Goal: Information Seeking & Learning: Learn about a topic

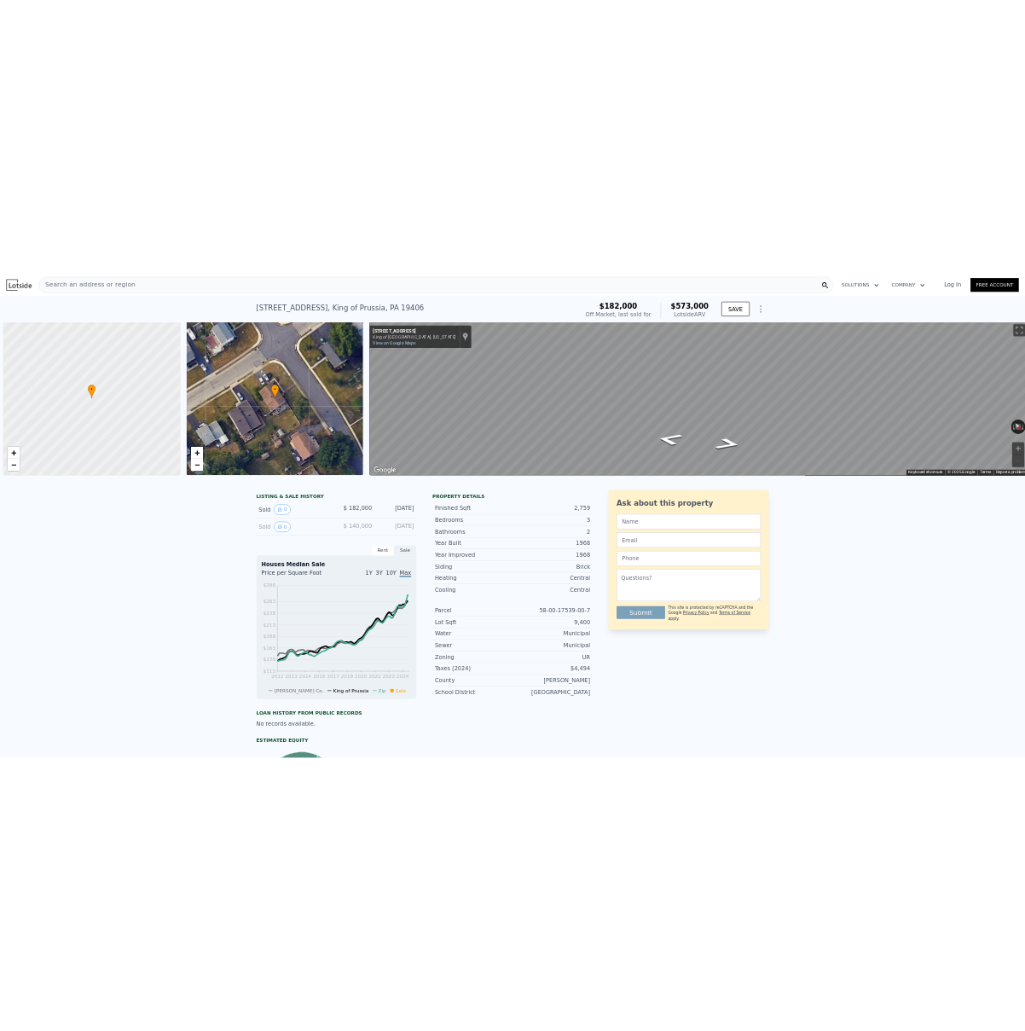
scroll to position [0, 7]
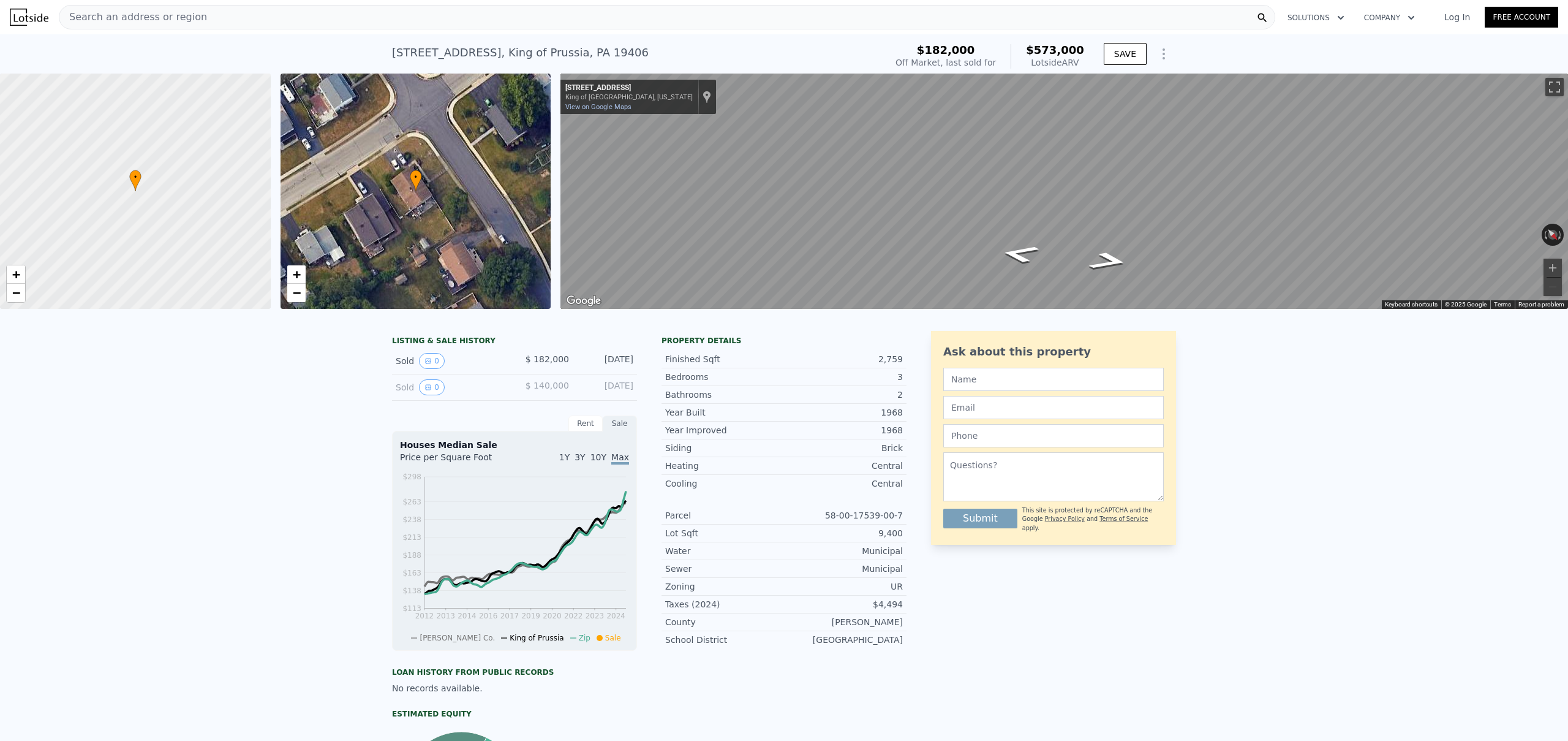
type input "$ 574,000"
type input "$ 340,107"
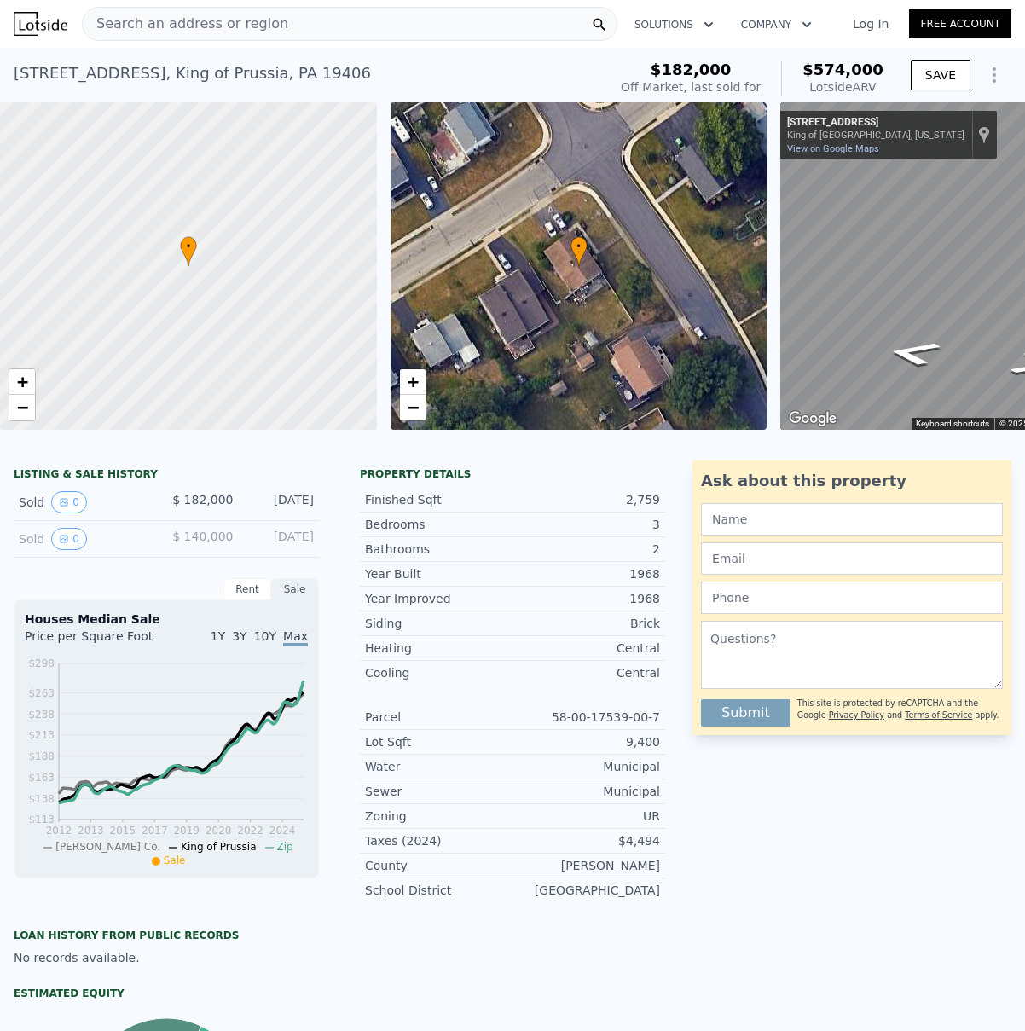
click at [142, 21] on span "Search an address or region" at bounding box center [186, 24] width 206 height 20
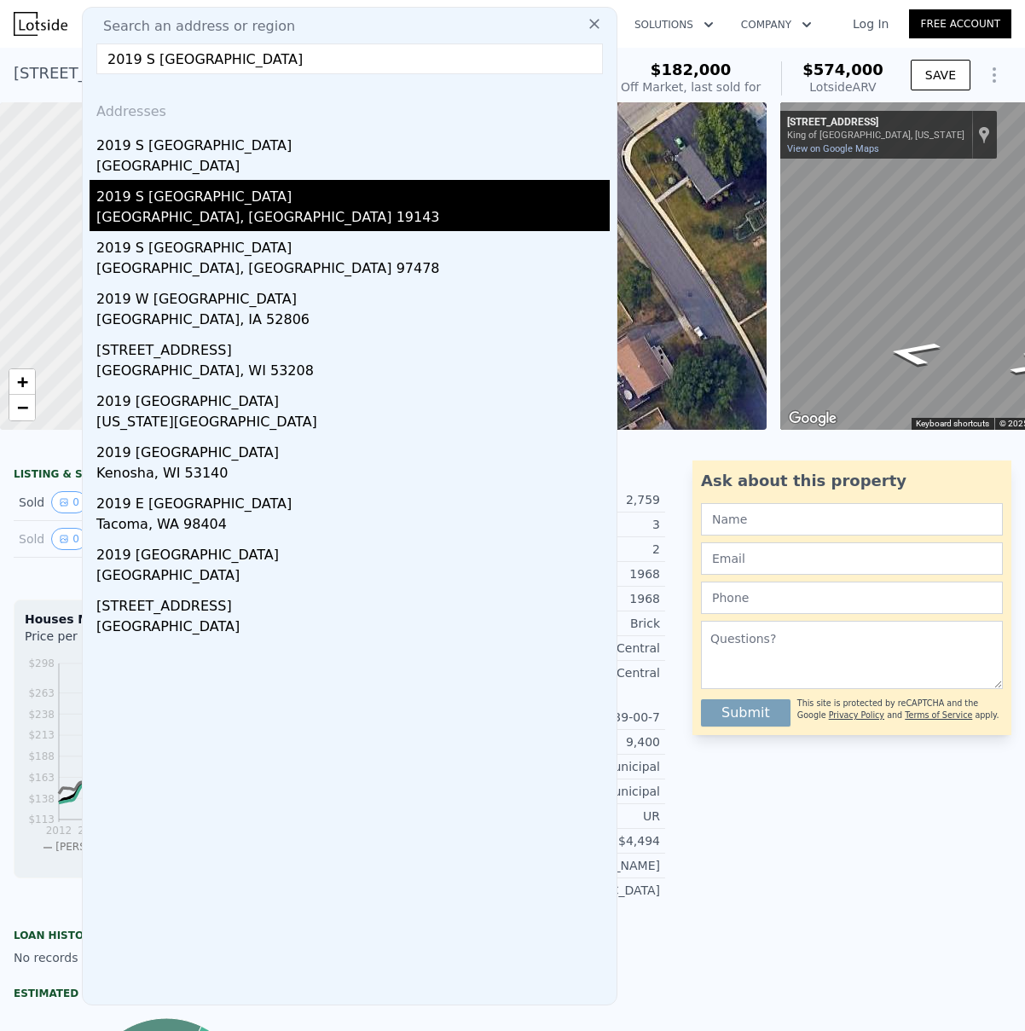
type input "2019 S [GEOGRAPHIC_DATA]"
click at [161, 210] on div "[GEOGRAPHIC_DATA], [GEOGRAPHIC_DATA] 19143" at bounding box center [352, 219] width 513 height 24
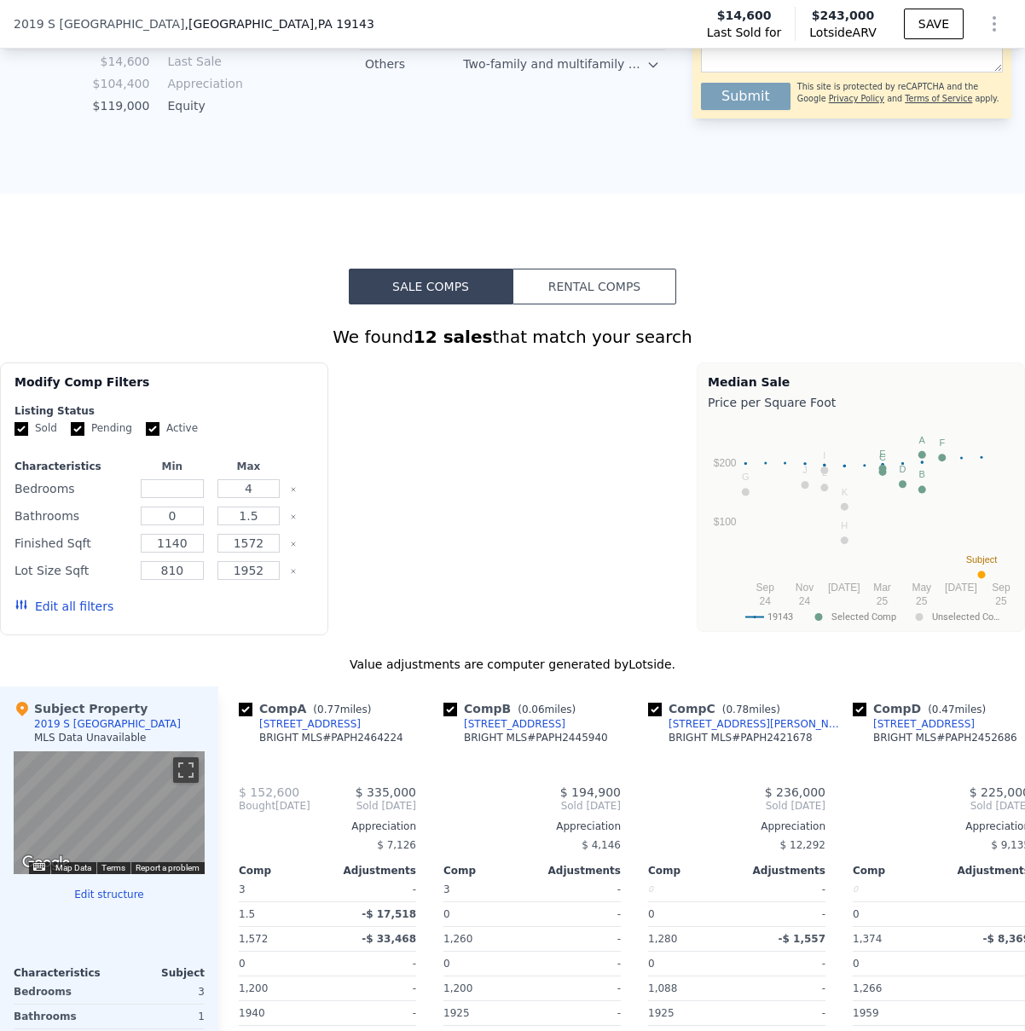
scroll to position [1141, 0]
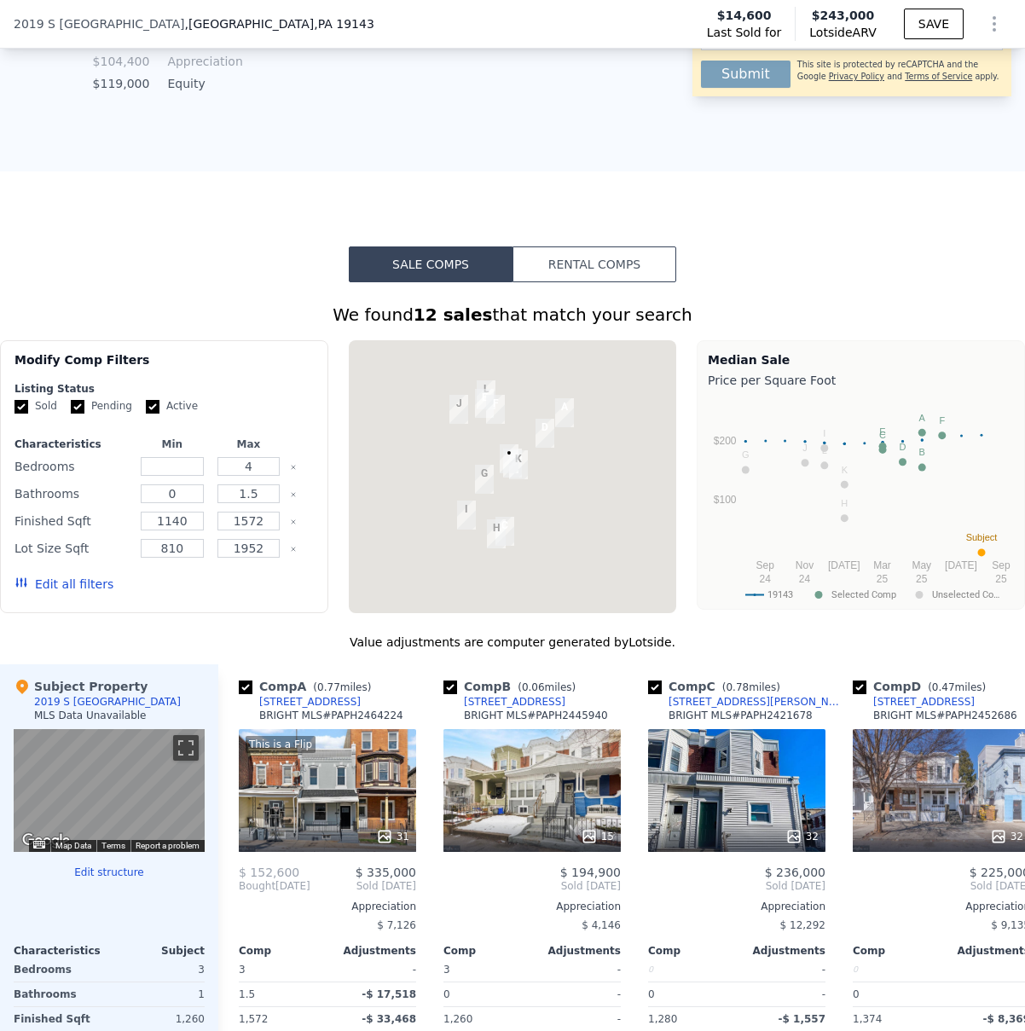
click at [430, 483] on div at bounding box center [513, 476] width 328 height 273
click at [577, 474] on div at bounding box center [513, 476] width 328 height 273
click at [578, 474] on div at bounding box center [513, 476] width 328 height 273
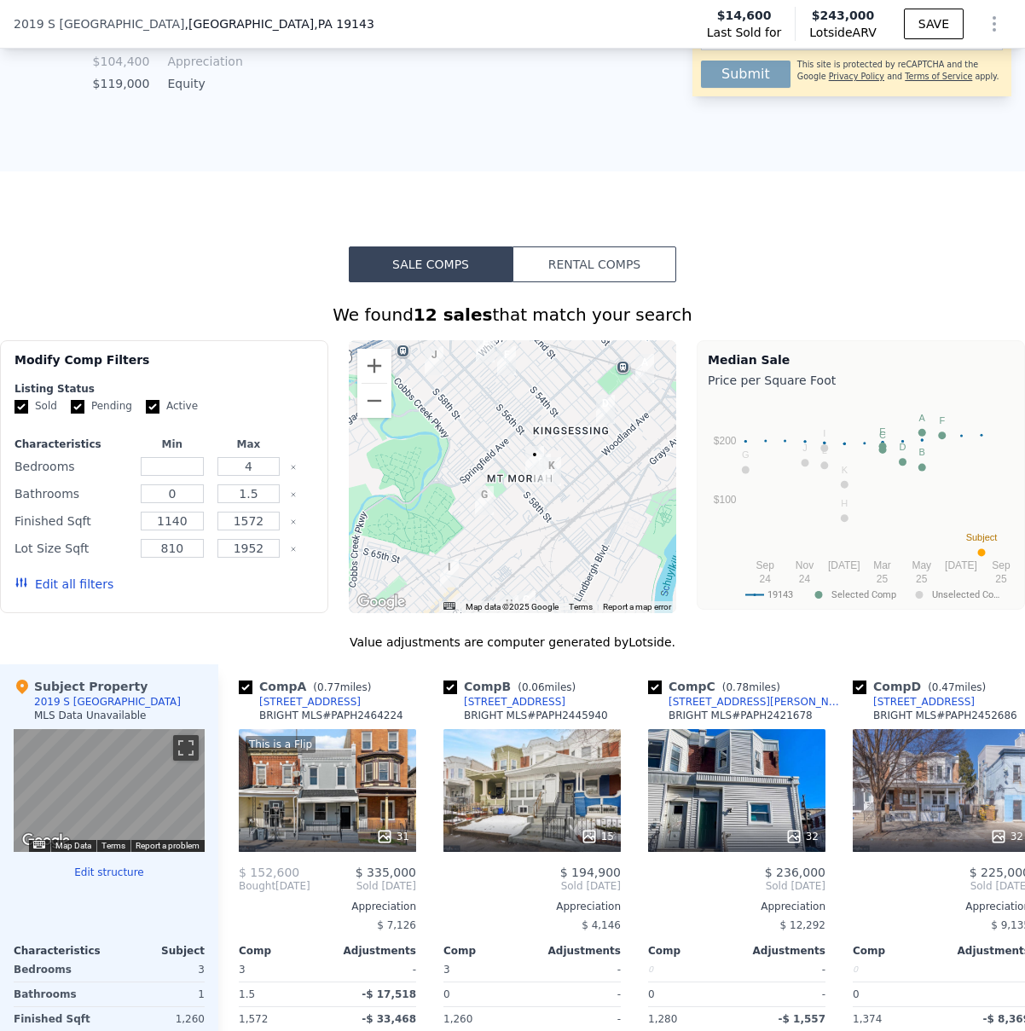
drag, startPoint x: 533, startPoint y: 469, endPoint x: 629, endPoint y: 474, distance: 96.5
click at [629, 474] on div at bounding box center [513, 476] width 328 height 273
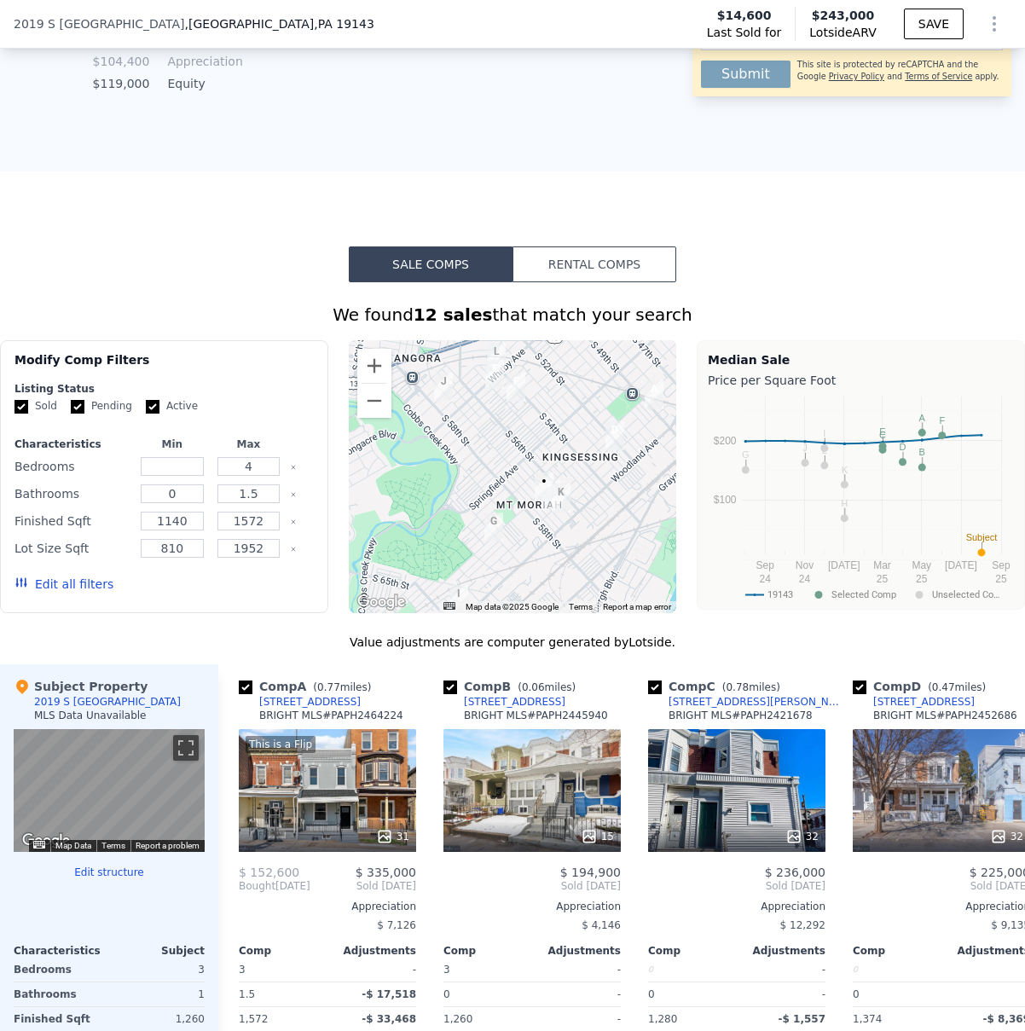
drag, startPoint x: 588, startPoint y: 462, endPoint x: 591, endPoint y: 487, distance: 24.9
click at [595, 488] on div at bounding box center [513, 476] width 328 height 273
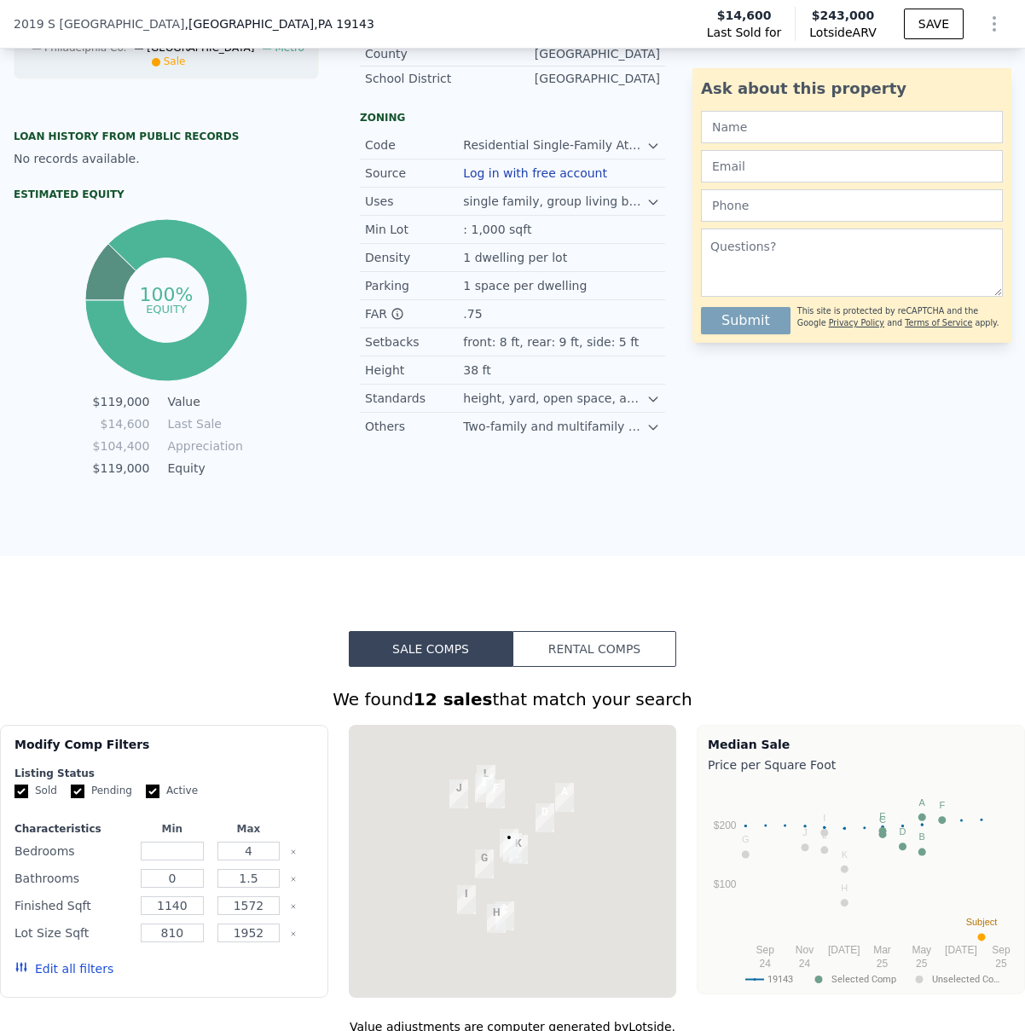
scroll to position [1065, 0]
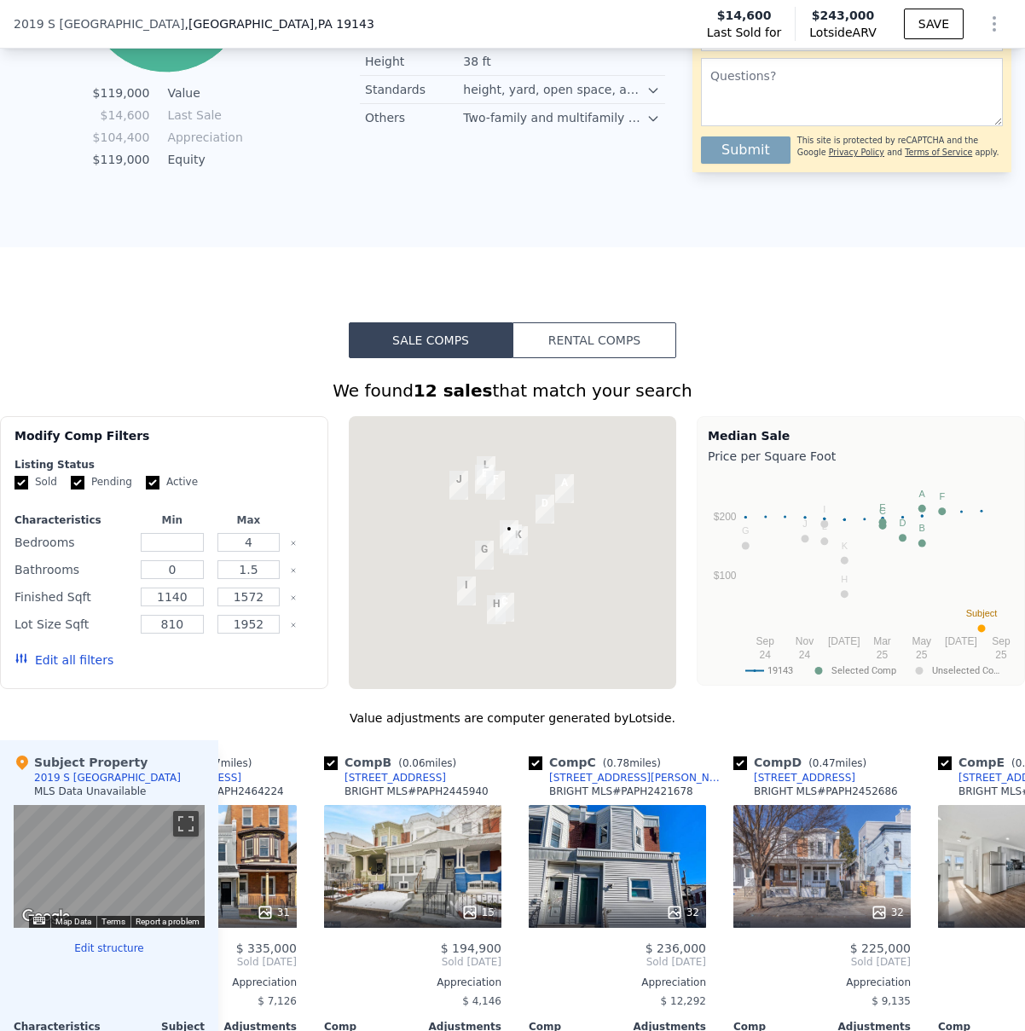
click at [555, 586] on div at bounding box center [513, 552] width 328 height 273
click at [563, 583] on div at bounding box center [513, 552] width 328 height 273
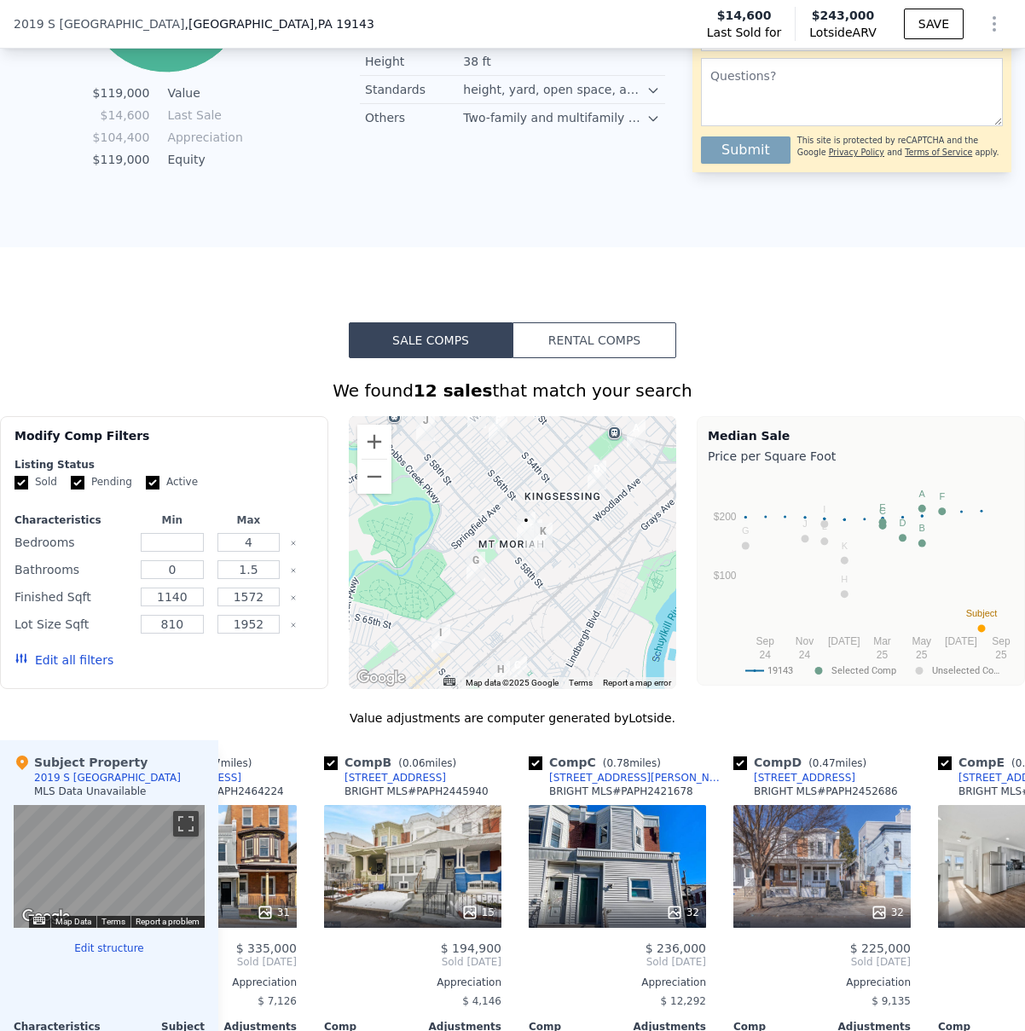
drag, startPoint x: 536, startPoint y: 548, endPoint x: 606, endPoint y: 575, distance: 75.1
click at [606, 575] on div at bounding box center [513, 552] width 328 height 273
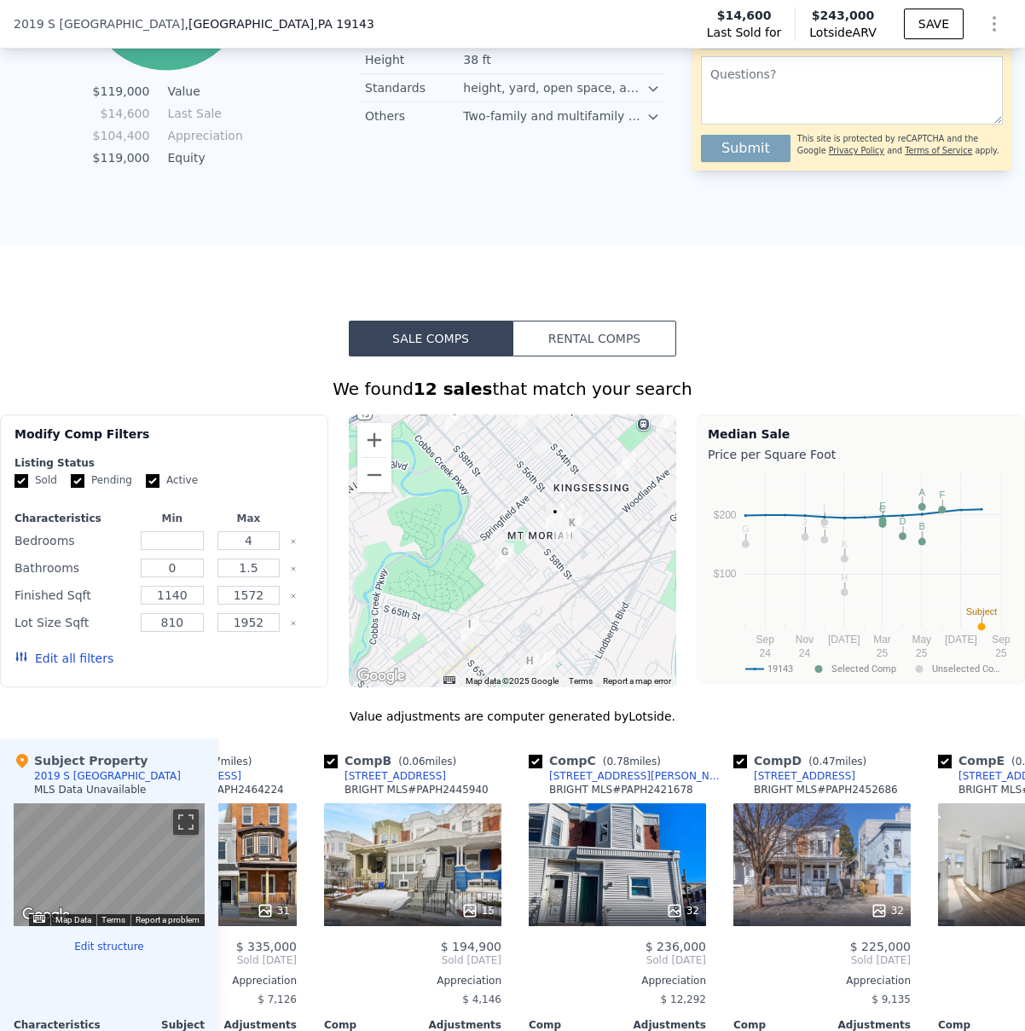
drag, startPoint x: 579, startPoint y: 550, endPoint x: 610, endPoint y: 544, distance: 31.3
click at [610, 544] on div at bounding box center [513, 550] width 328 height 273
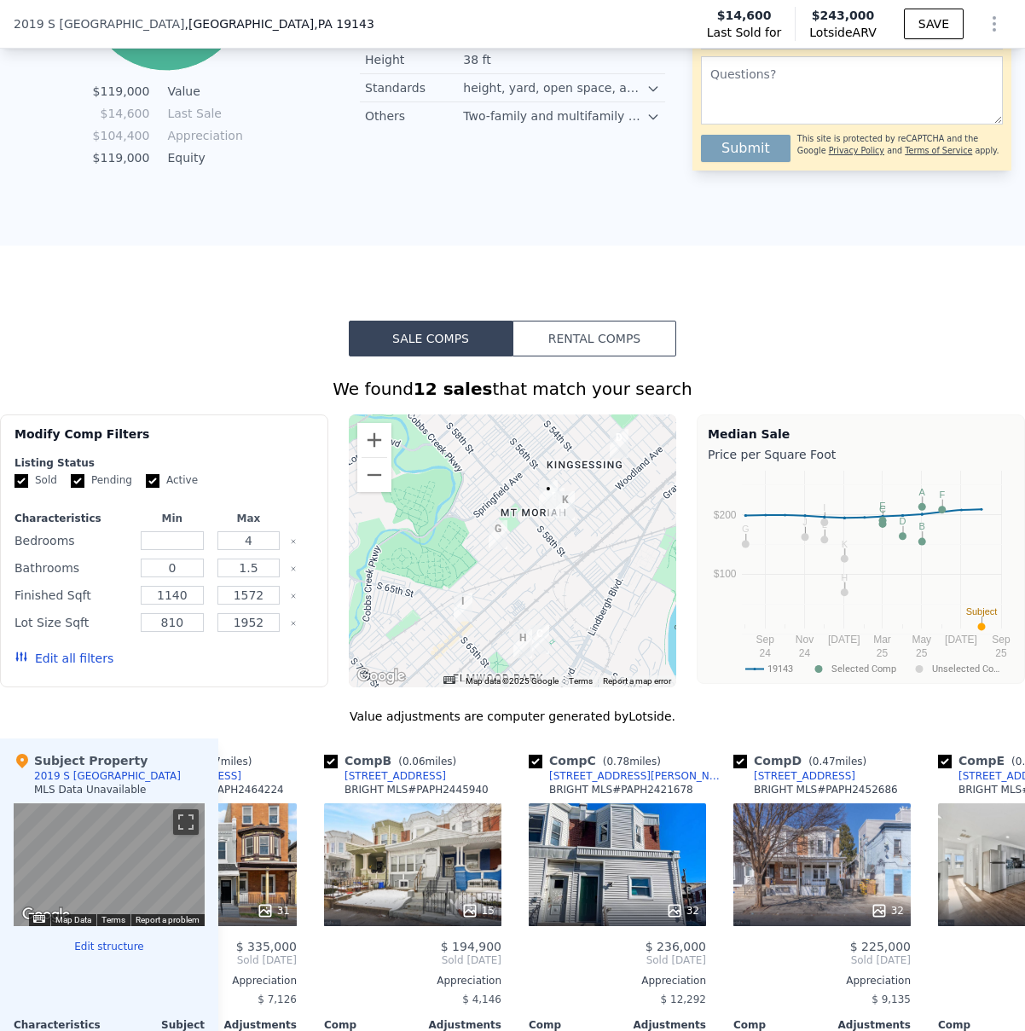
drag, startPoint x: 613, startPoint y: 547, endPoint x: 606, endPoint y: 521, distance: 26.5
click at [606, 521] on div at bounding box center [513, 550] width 328 height 273
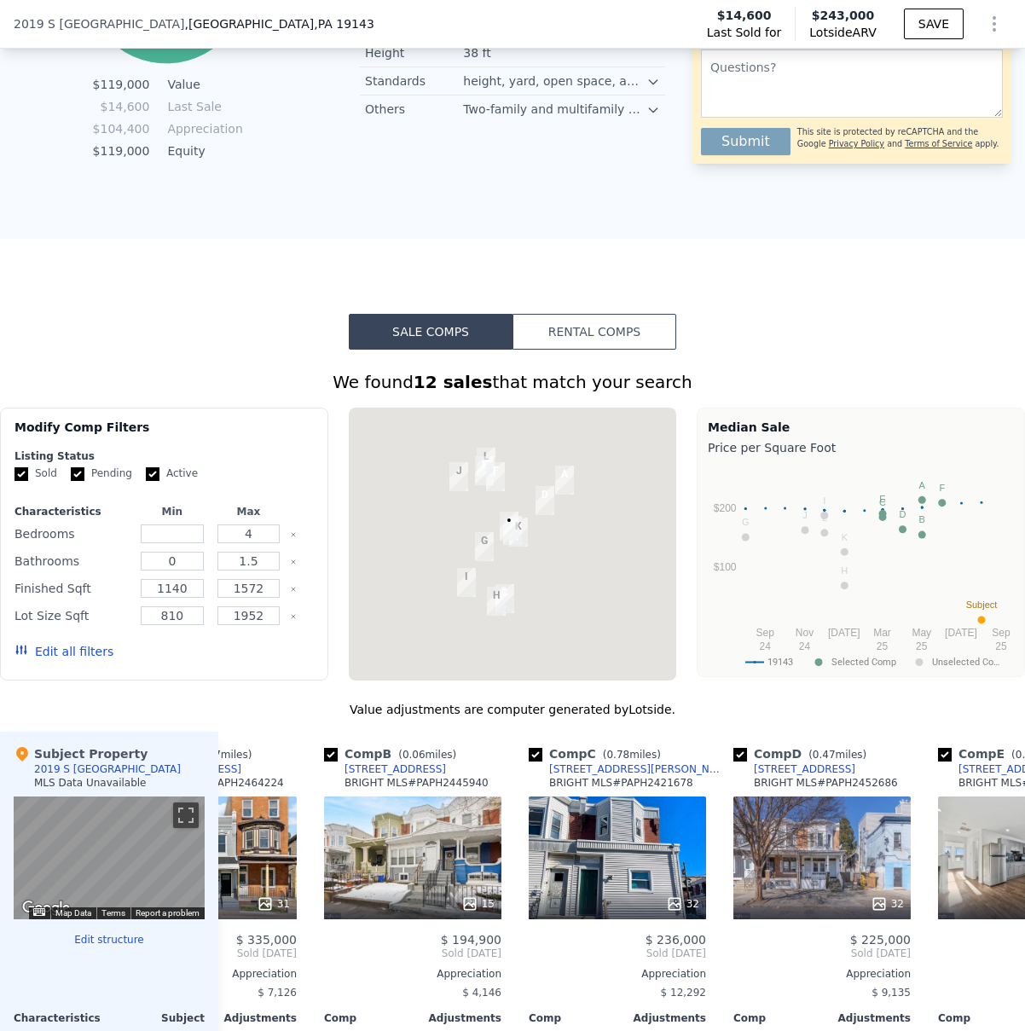
scroll to position [1098, 0]
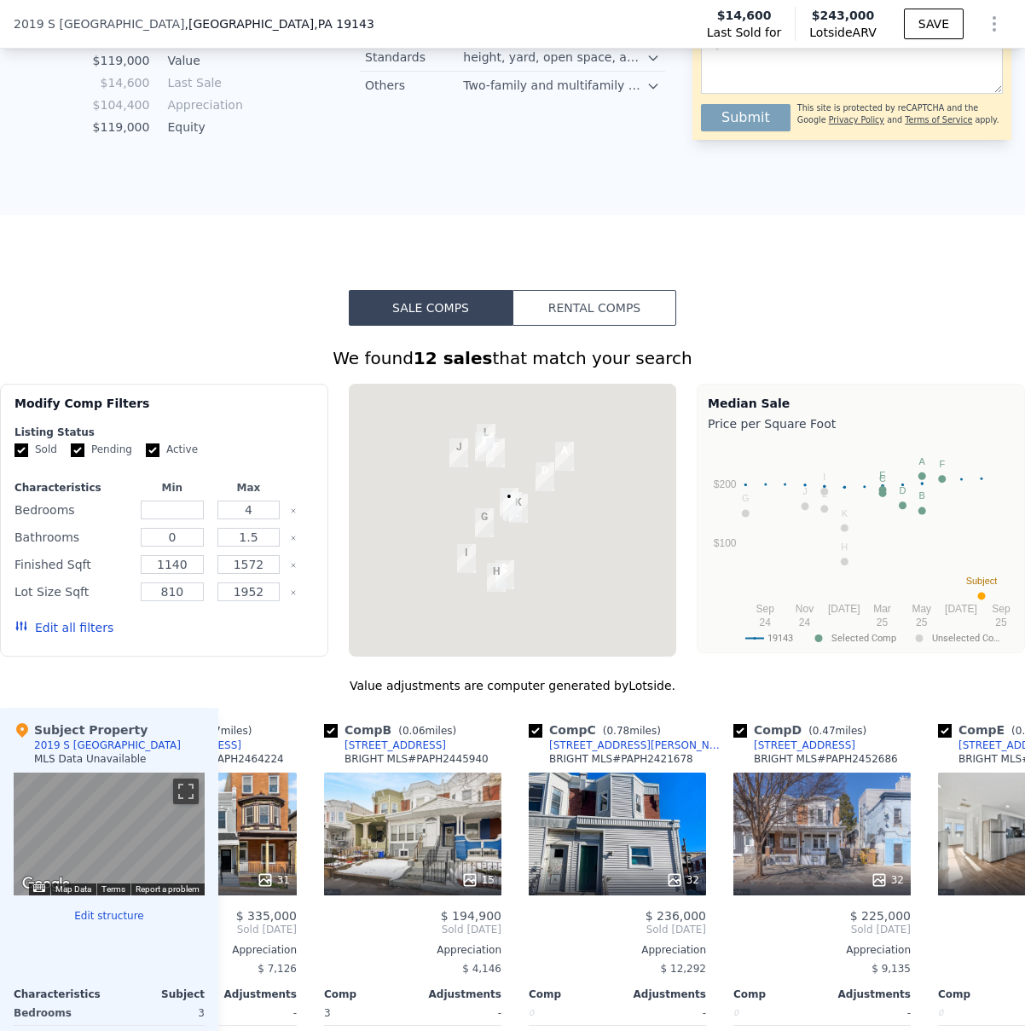
click at [549, 524] on div at bounding box center [513, 520] width 328 height 273
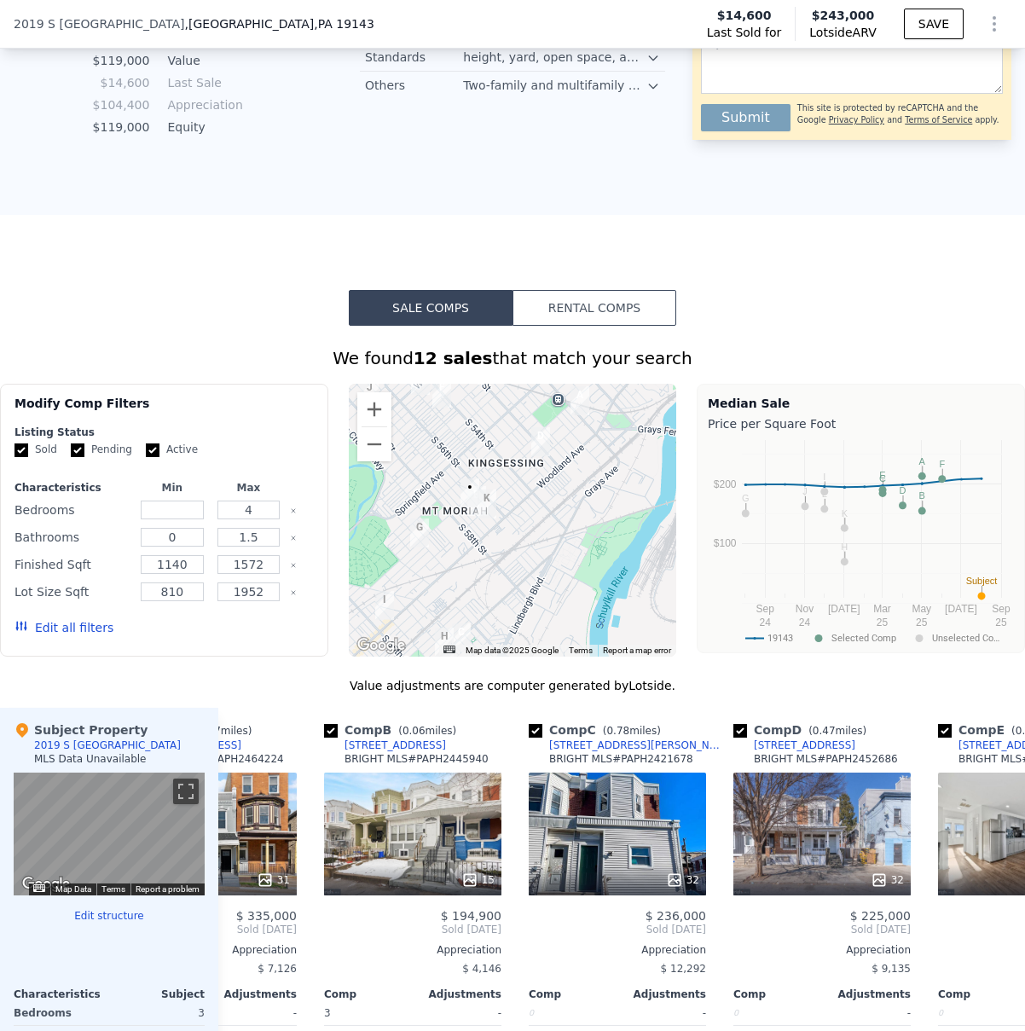
click at [536, 527] on div at bounding box center [513, 520] width 328 height 273
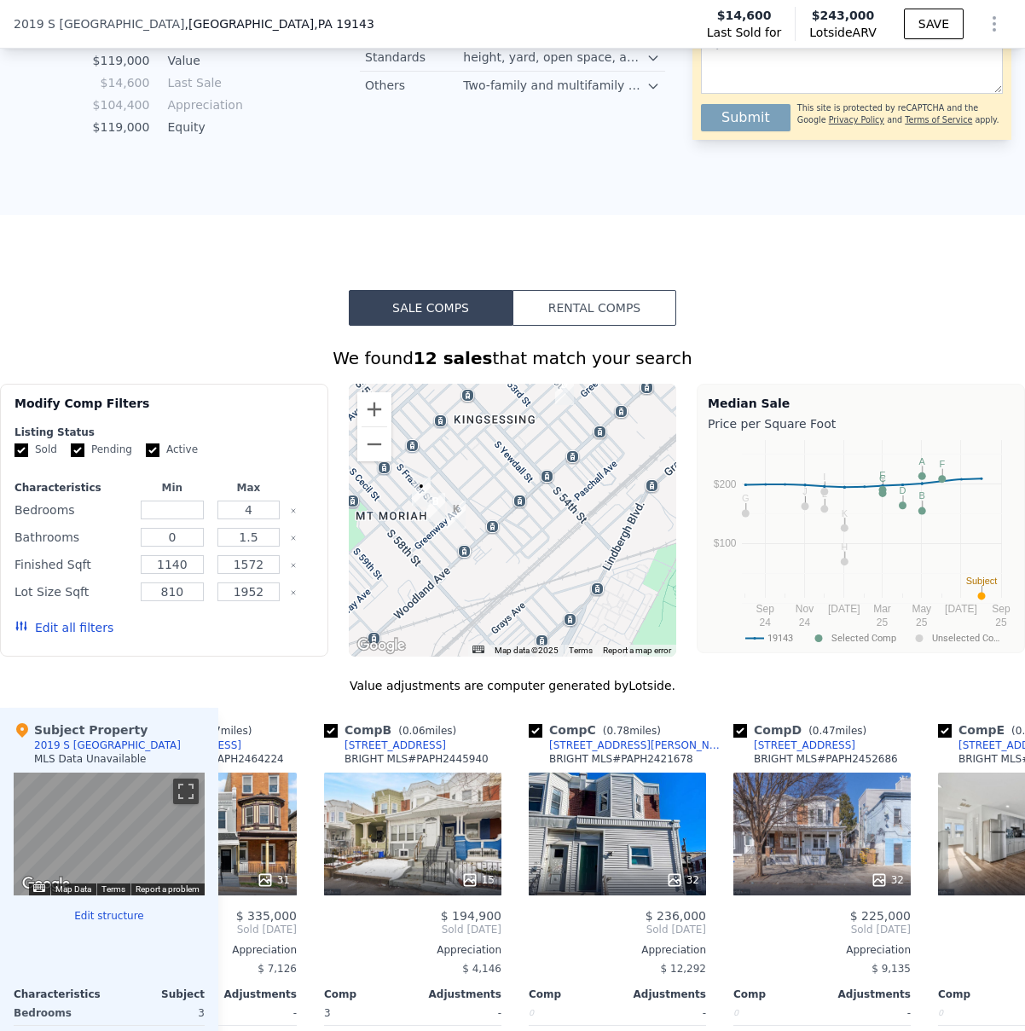
drag, startPoint x: 560, startPoint y: 529, endPoint x: 614, endPoint y: 578, distance: 73.0
click at [616, 579] on div at bounding box center [513, 520] width 328 height 273
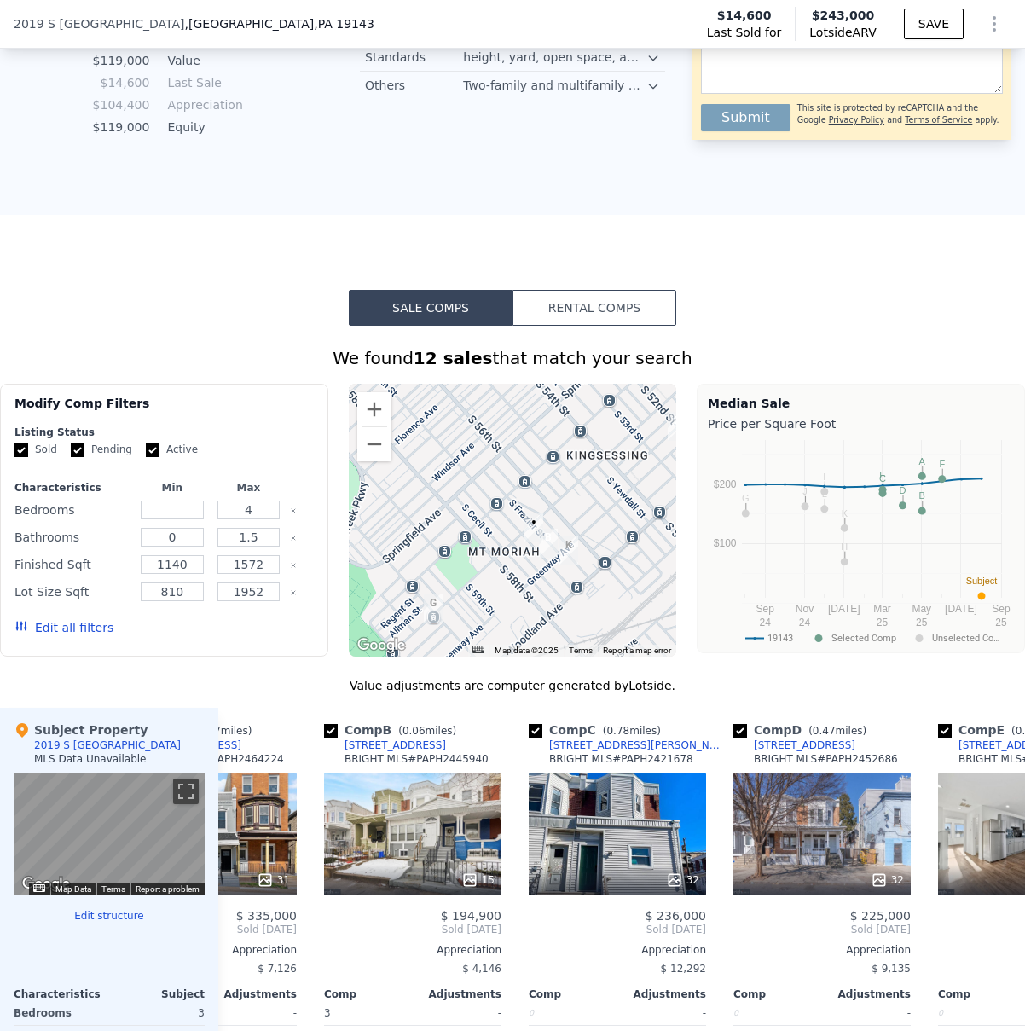
drag, startPoint x: 519, startPoint y: 501, endPoint x: 579, endPoint y: 486, distance: 61.6
click at [579, 486] on div at bounding box center [513, 520] width 328 height 273
drag, startPoint x: 594, startPoint y: 507, endPoint x: 544, endPoint y: 487, distance: 53.5
click at [544, 487] on div at bounding box center [513, 520] width 328 height 273
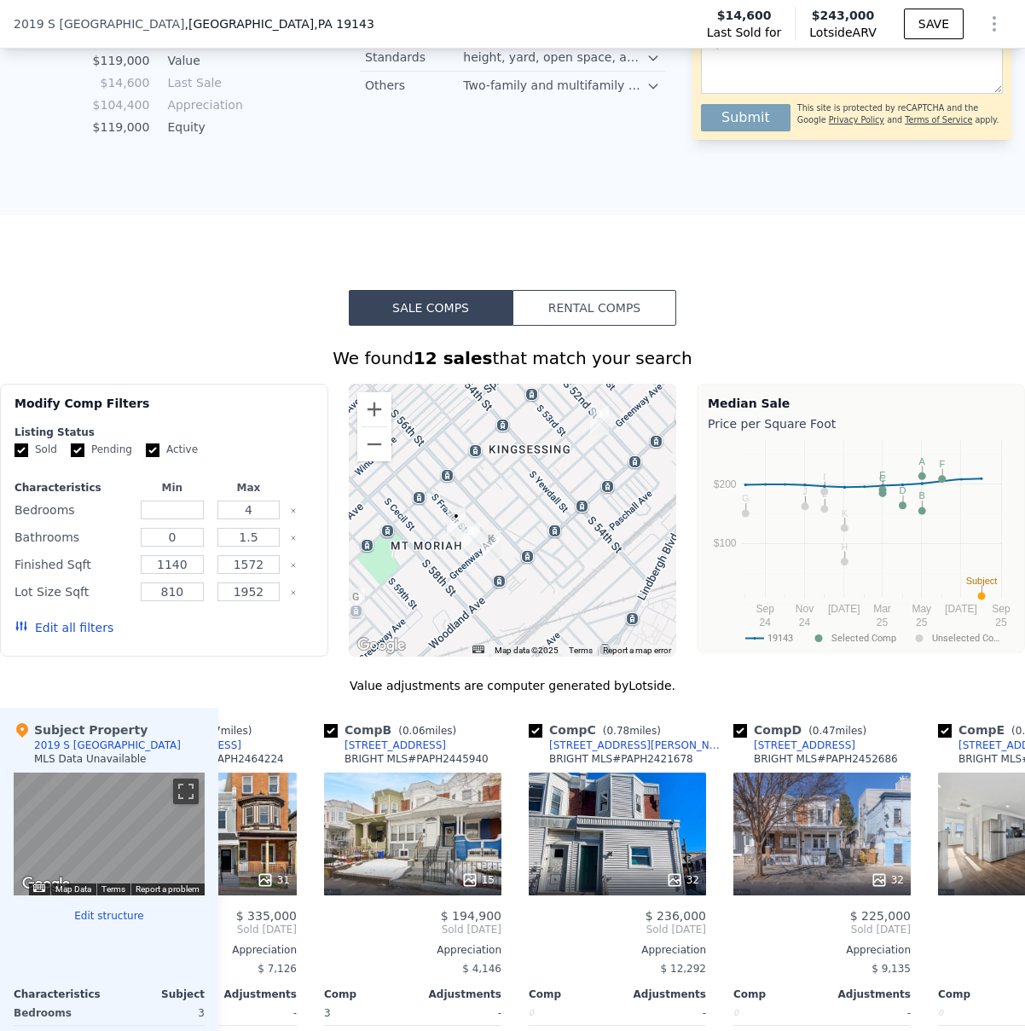
drag, startPoint x: 553, startPoint y: 475, endPoint x: 513, endPoint y: 494, distance: 44.3
click at [513, 493] on div at bounding box center [513, 520] width 328 height 273
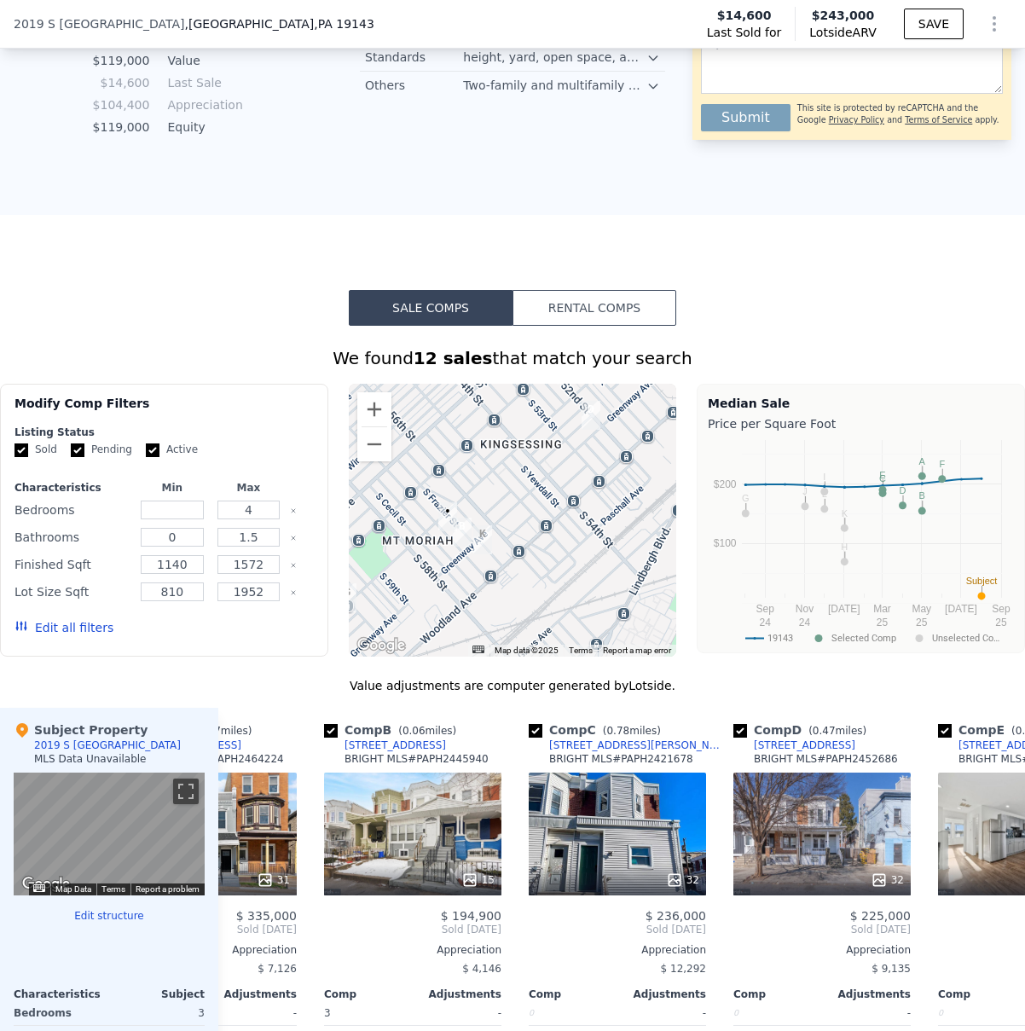
drag, startPoint x: 511, startPoint y: 498, endPoint x: 534, endPoint y: 455, distance: 48.5
click at [534, 455] on div at bounding box center [513, 520] width 328 height 273
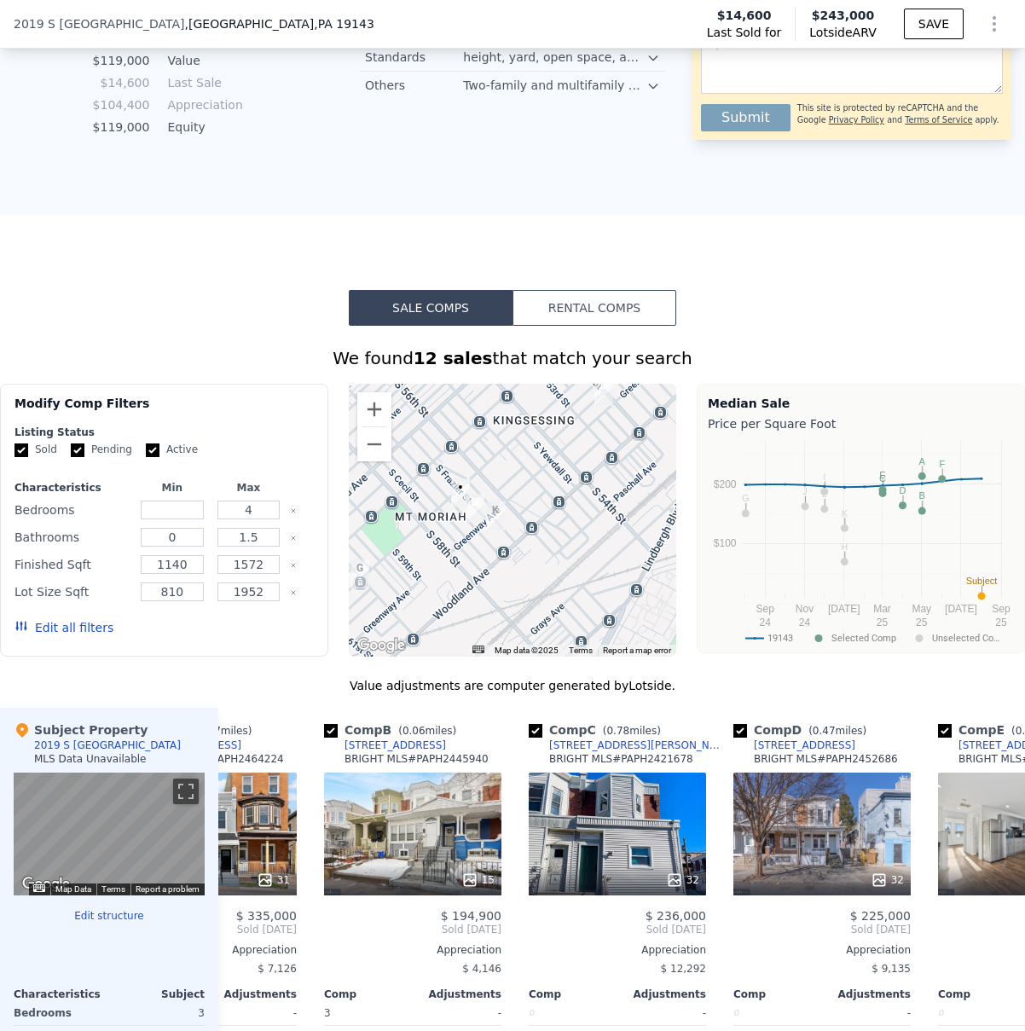
click at [524, 458] on div at bounding box center [513, 520] width 328 height 273
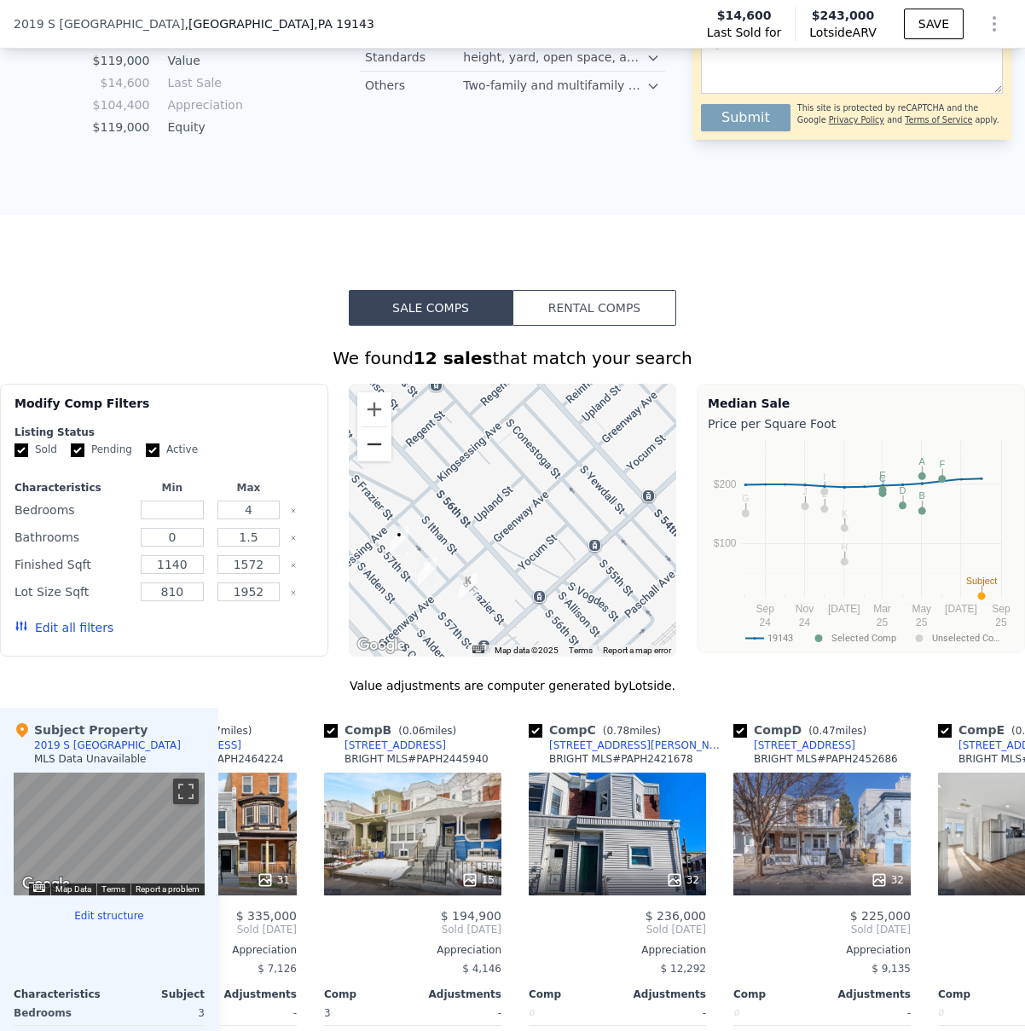
click at [379, 454] on button "Zoom out" at bounding box center [374, 444] width 34 height 34
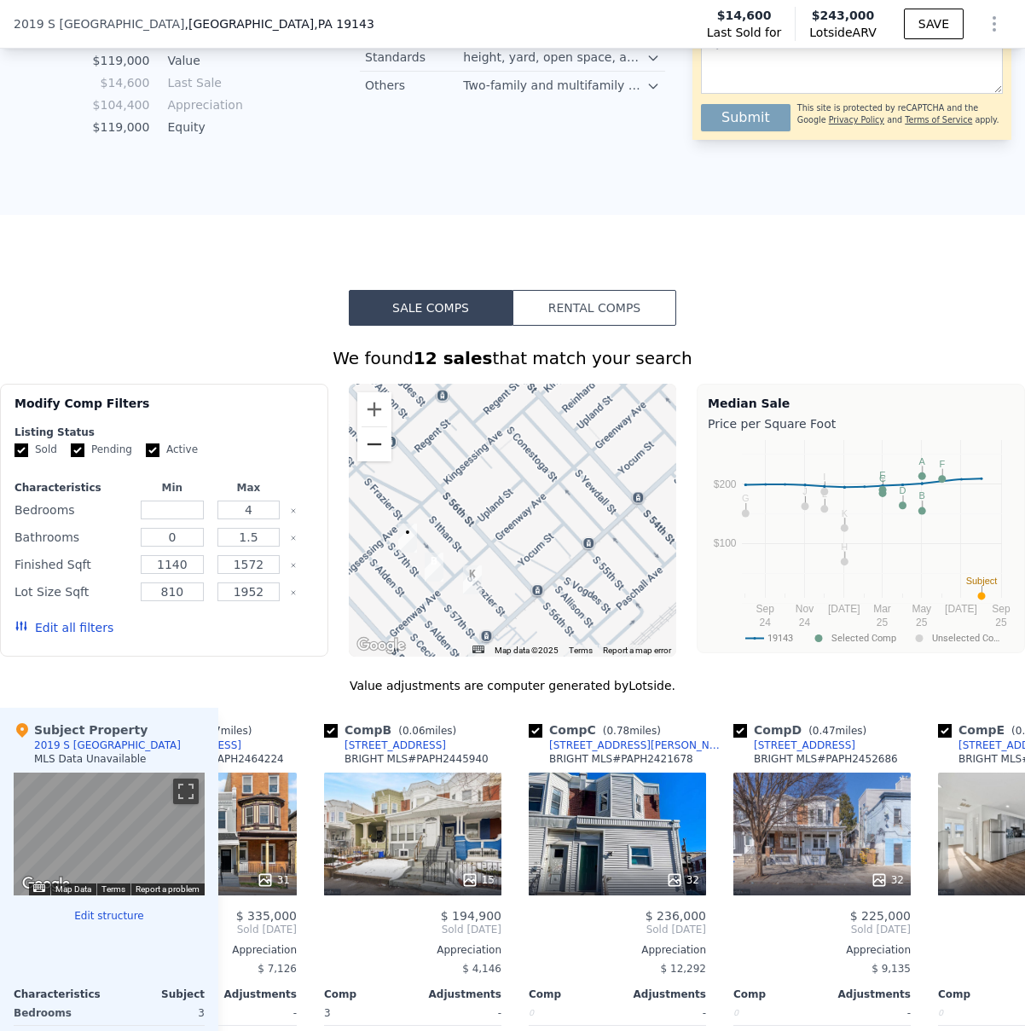
click at [379, 454] on button "Zoom out" at bounding box center [374, 444] width 34 height 34
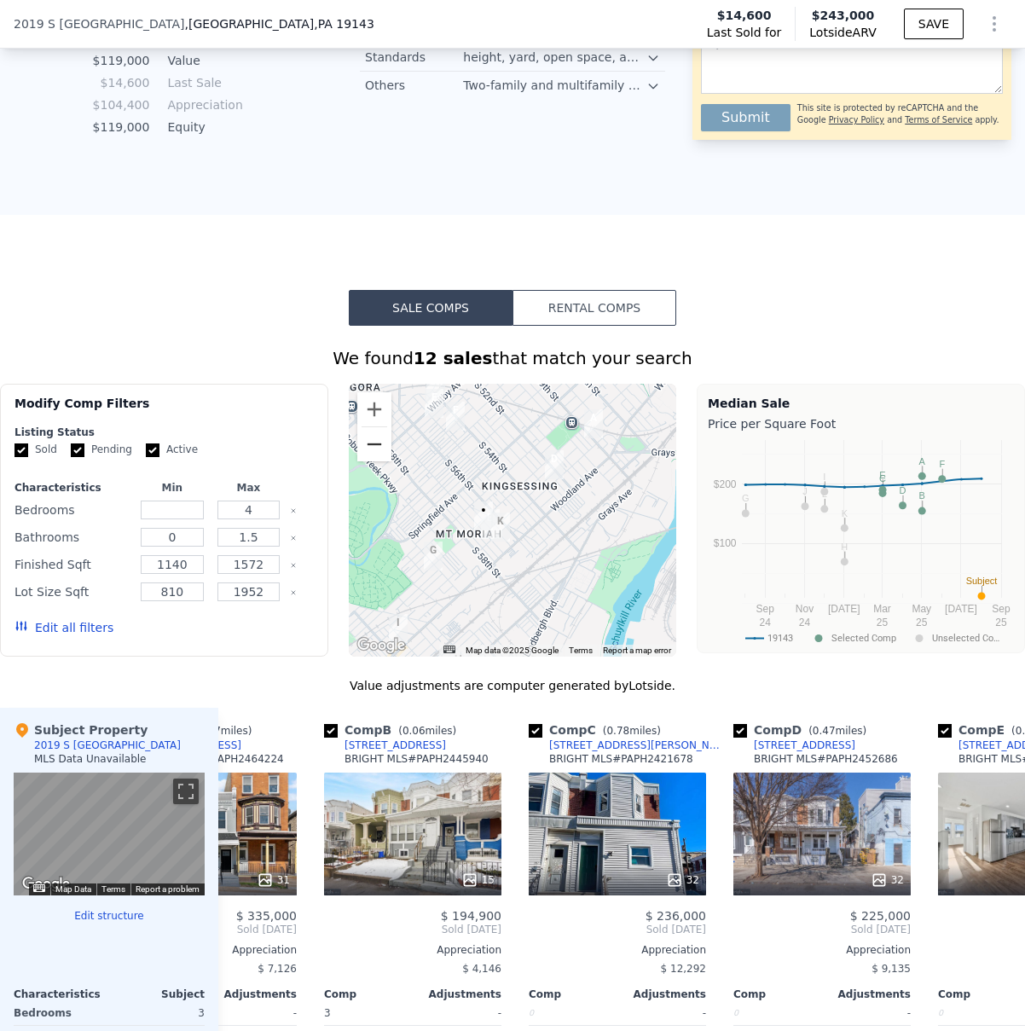
click at [378, 449] on button "Zoom out" at bounding box center [374, 444] width 34 height 34
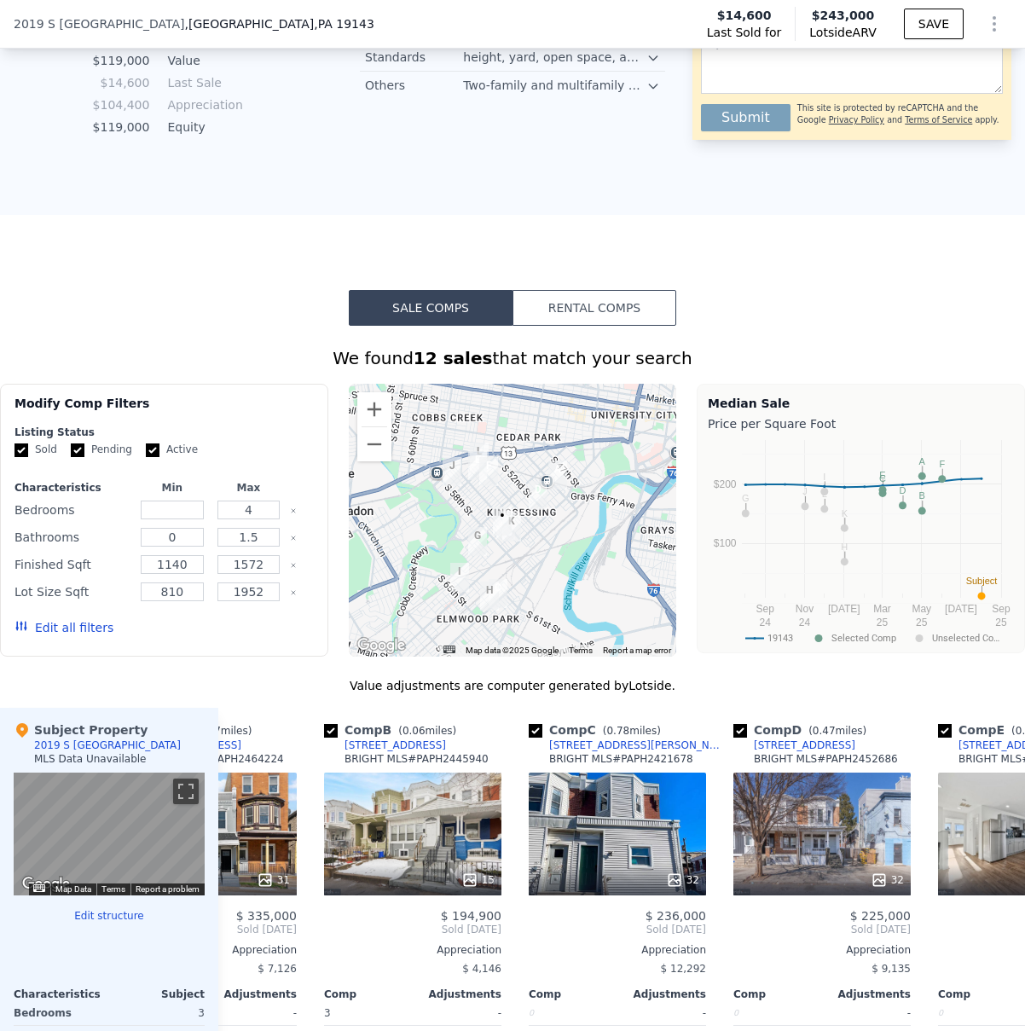
drag, startPoint x: 552, startPoint y: 518, endPoint x: 566, endPoint y: 516, distance: 14.6
click at [566, 516] on div at bounding box center [513, 520] width 328 height 273
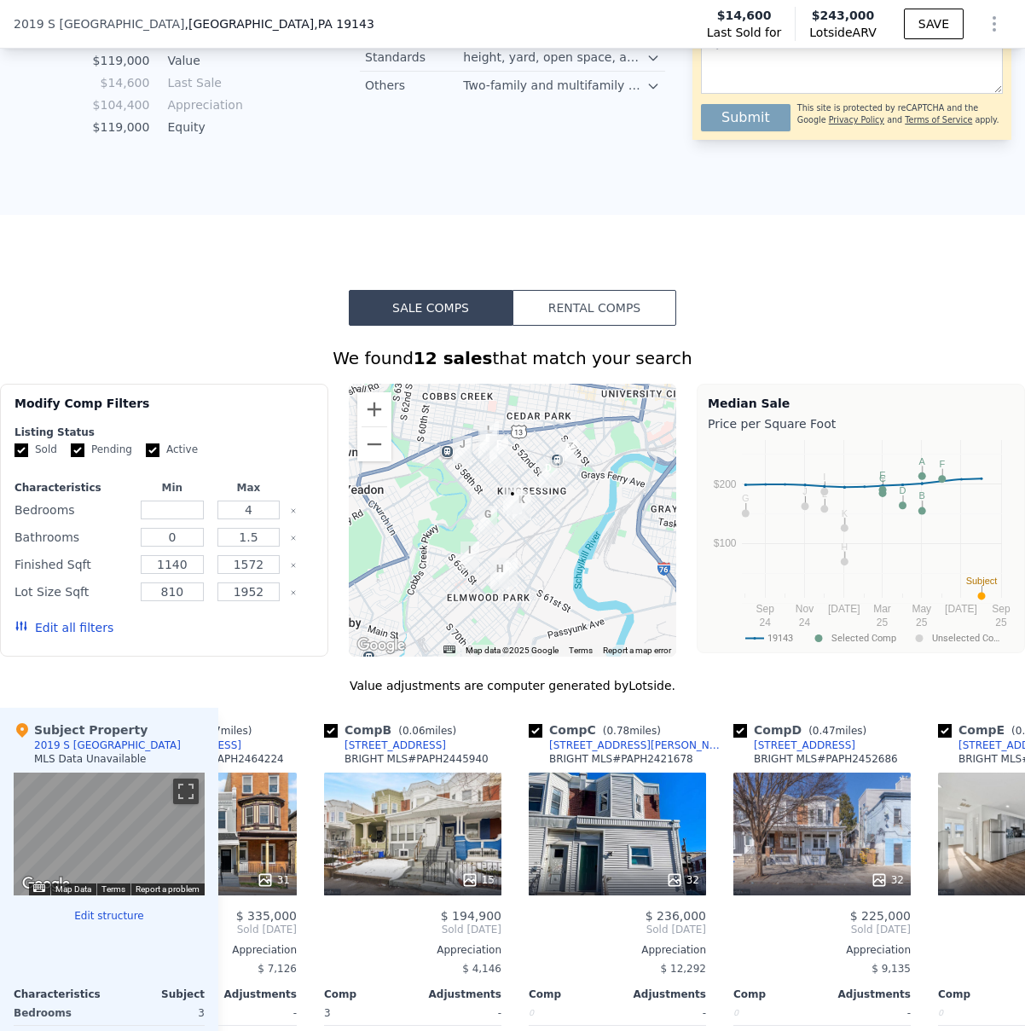
drag, startPoint x: 559, startPoint y: 534, endPoint x: 554, endPoint y: 524, distance: 11.1
click at [557, 524] on div at bounding box center [513, 520] width 328 height 273
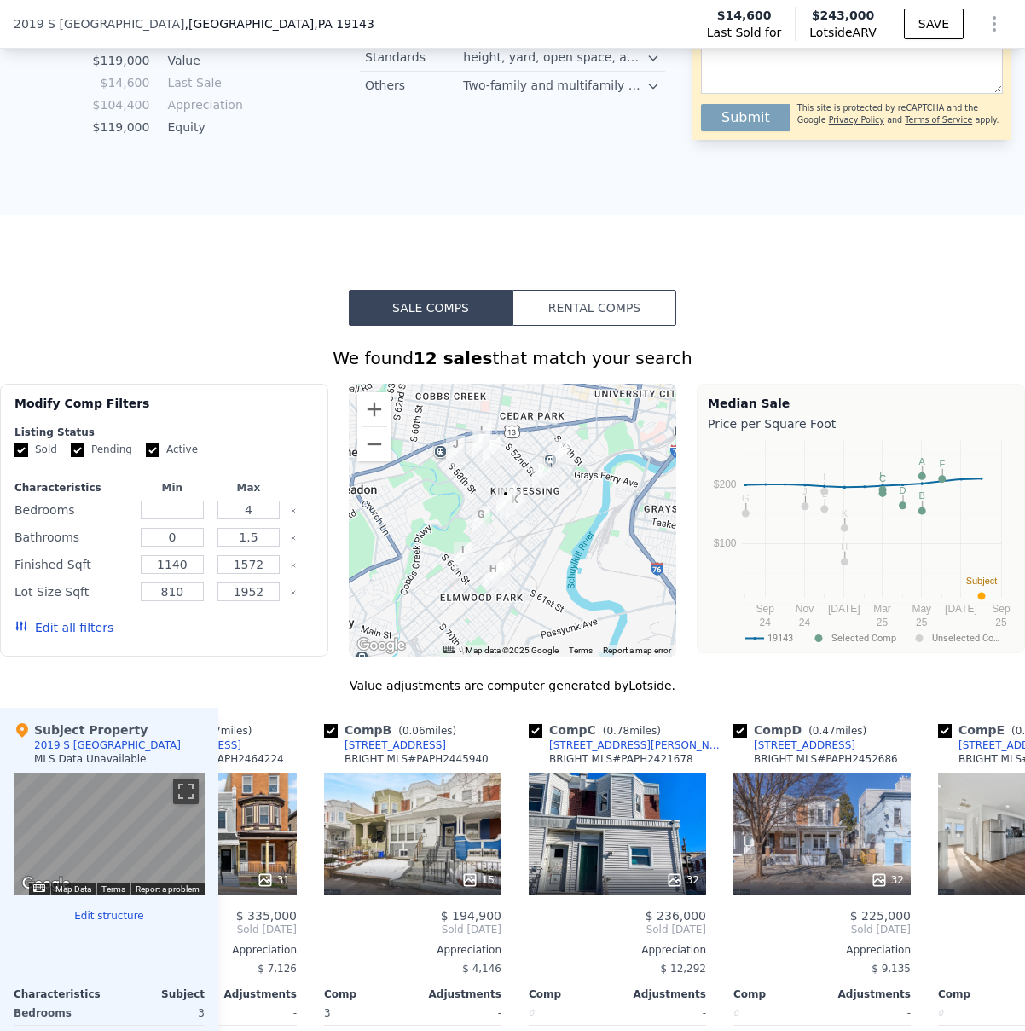
click at [450, 498] on div at bounding box center [513, 520] width 328 height 273
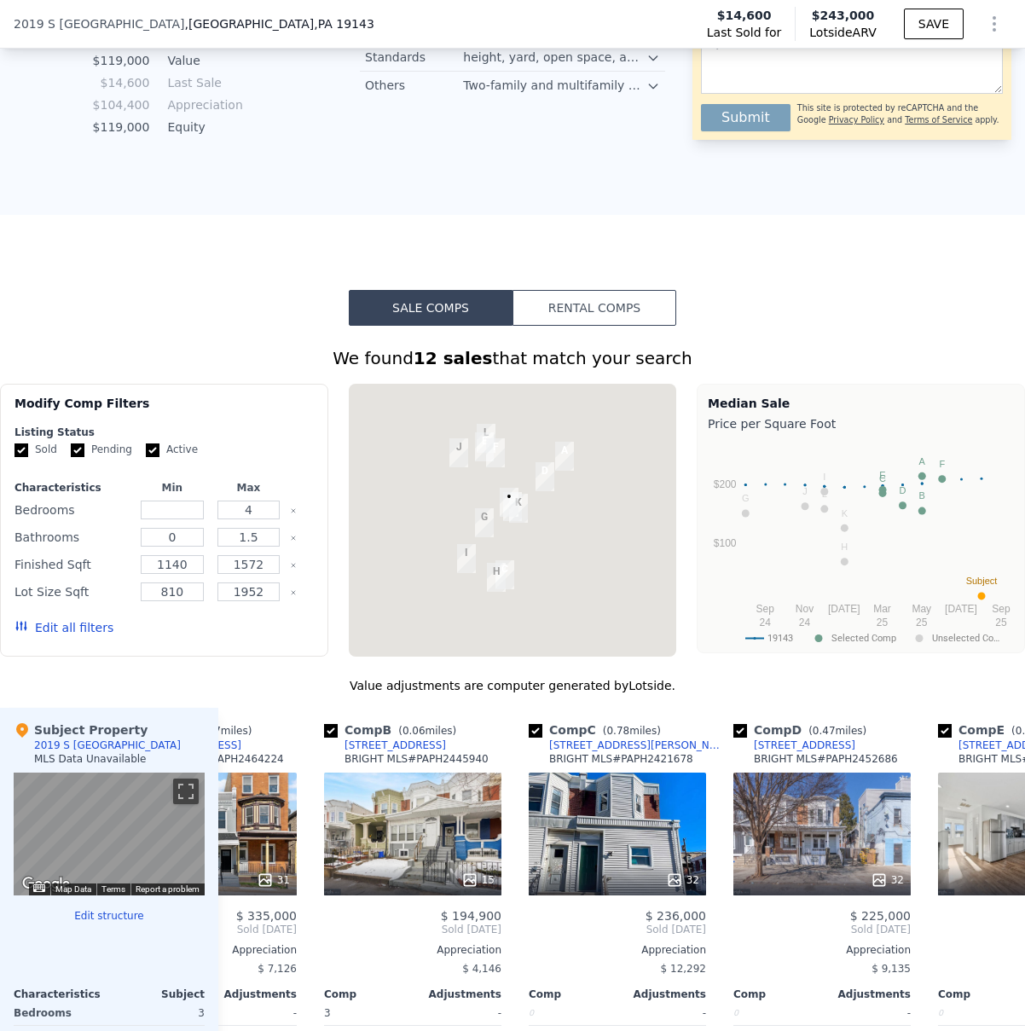
scroll to position [0, 0]
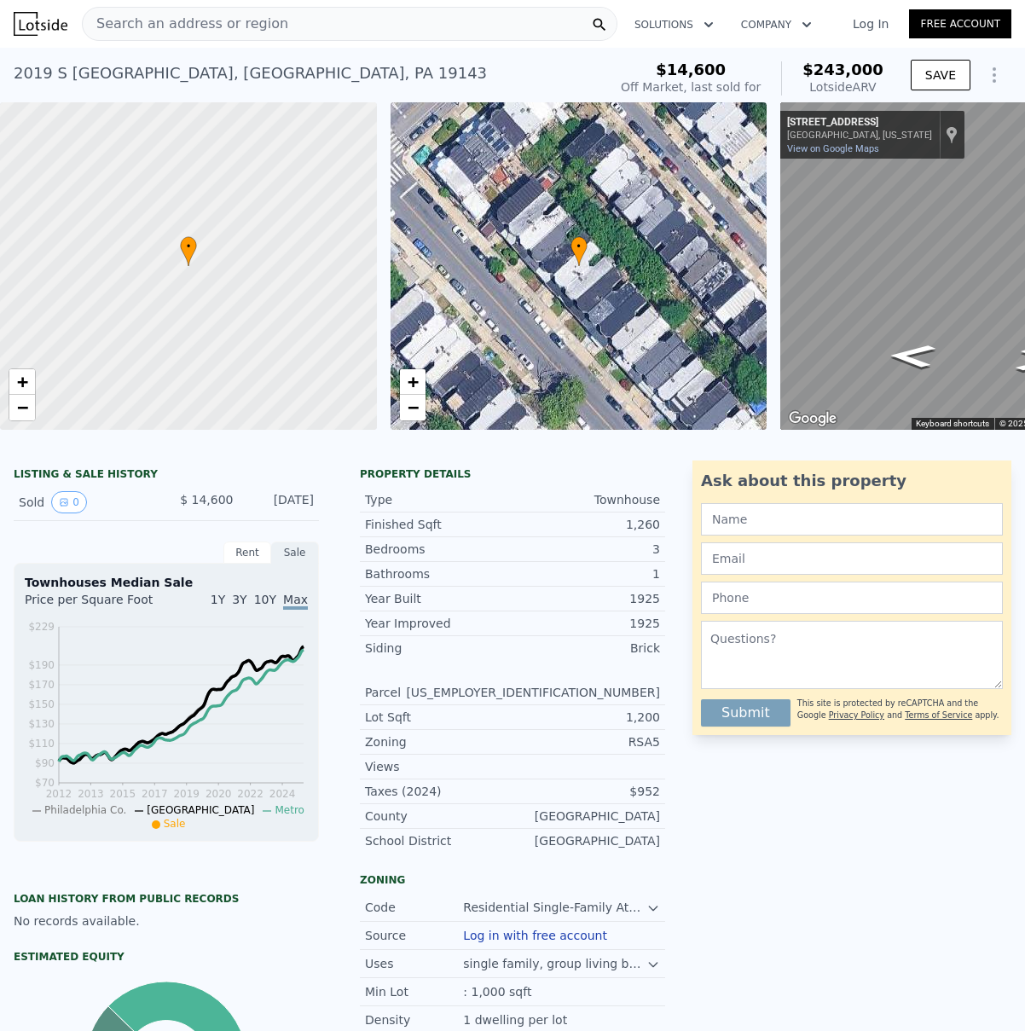
click at [154, 21] on span "Search an address or region" at bounding box center [186, 24] width 206 height 20
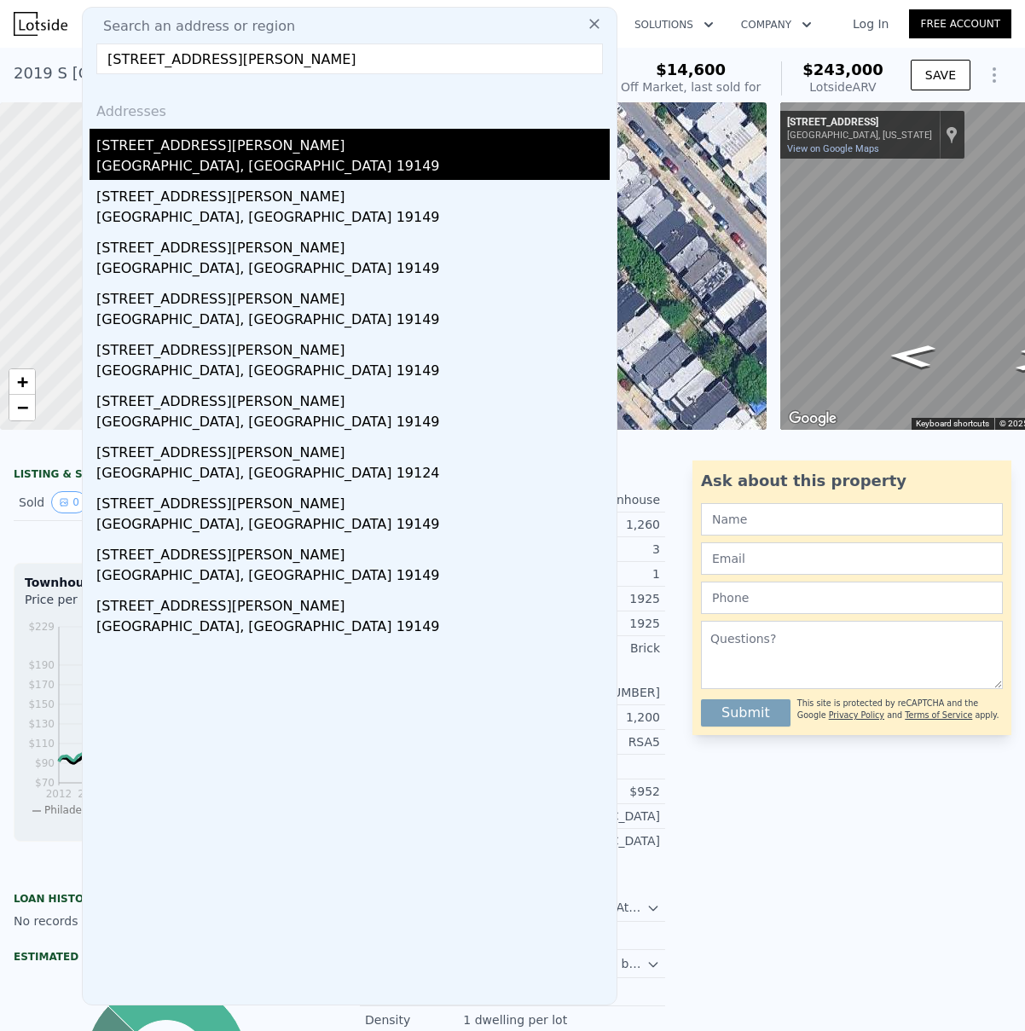
type input "[STREET_ADDRESS][PERSON_NAME]"
click at [235, 153] on div "[STREET_ADDRESS][PERSON_NAME]" at bounding box center [352, 142] width 513 height 27
type input "2.5"
type input "1188"
type input "1452"
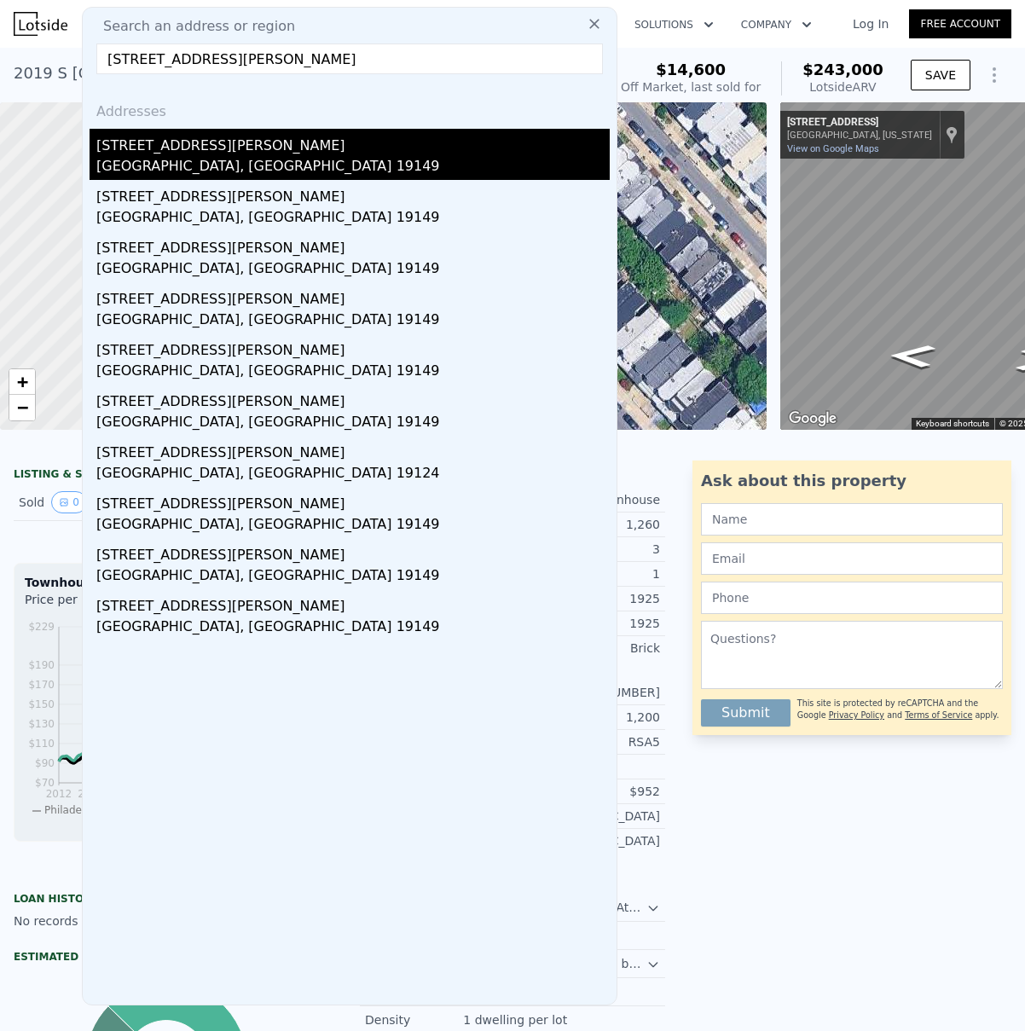
type input "1348"
type input "2948"
type input "$ 269,000"
type input "4"
type input "$ 117,949"
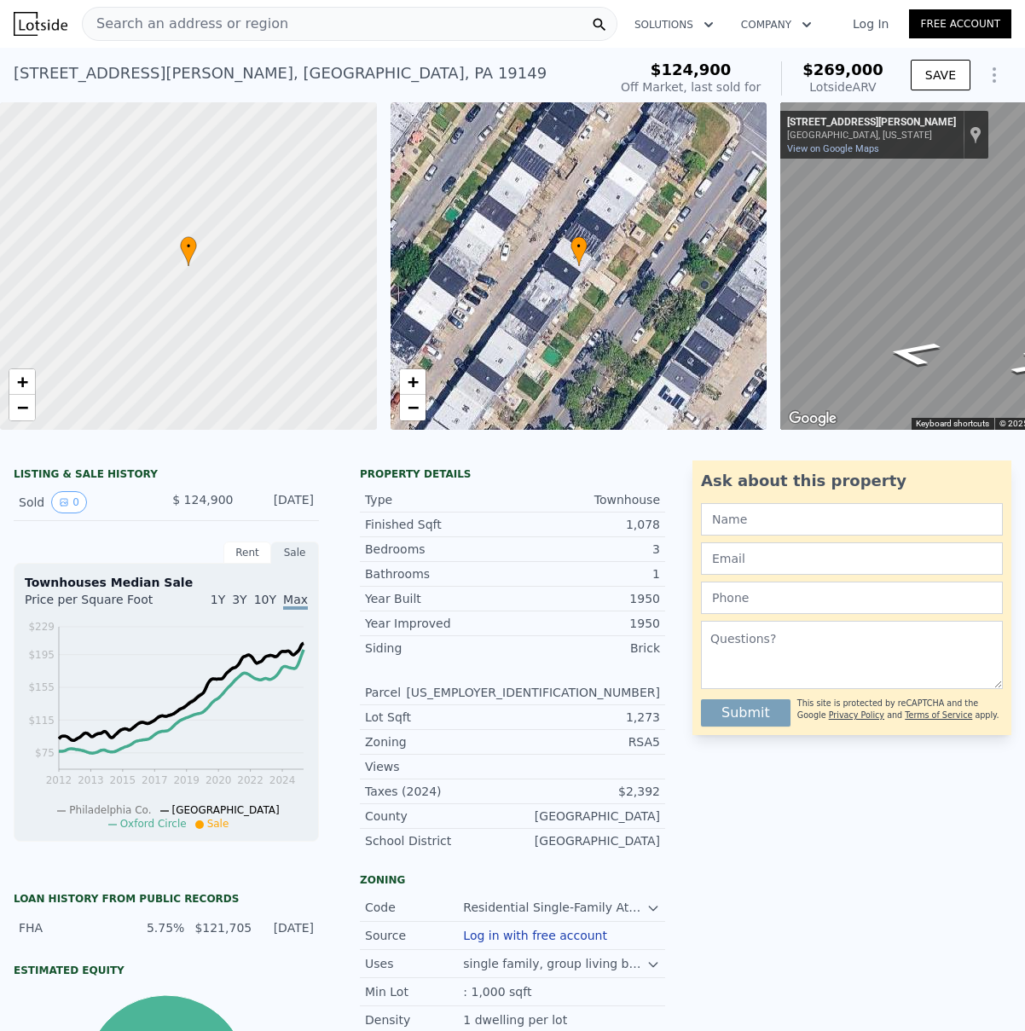
type input "$ 273,000"
type input "$ 121,691"
checkbox input "false"
checkbox input "true"
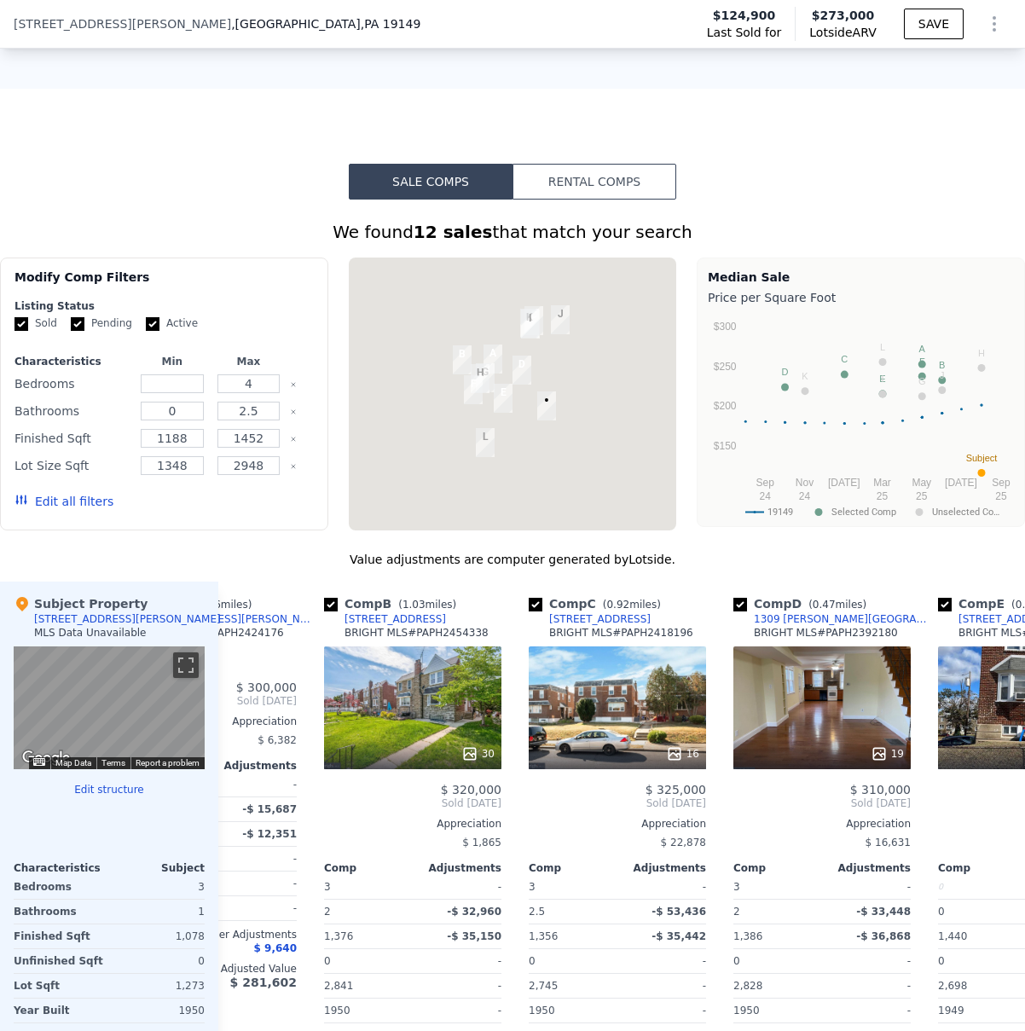
scroll to position [1395, 0]
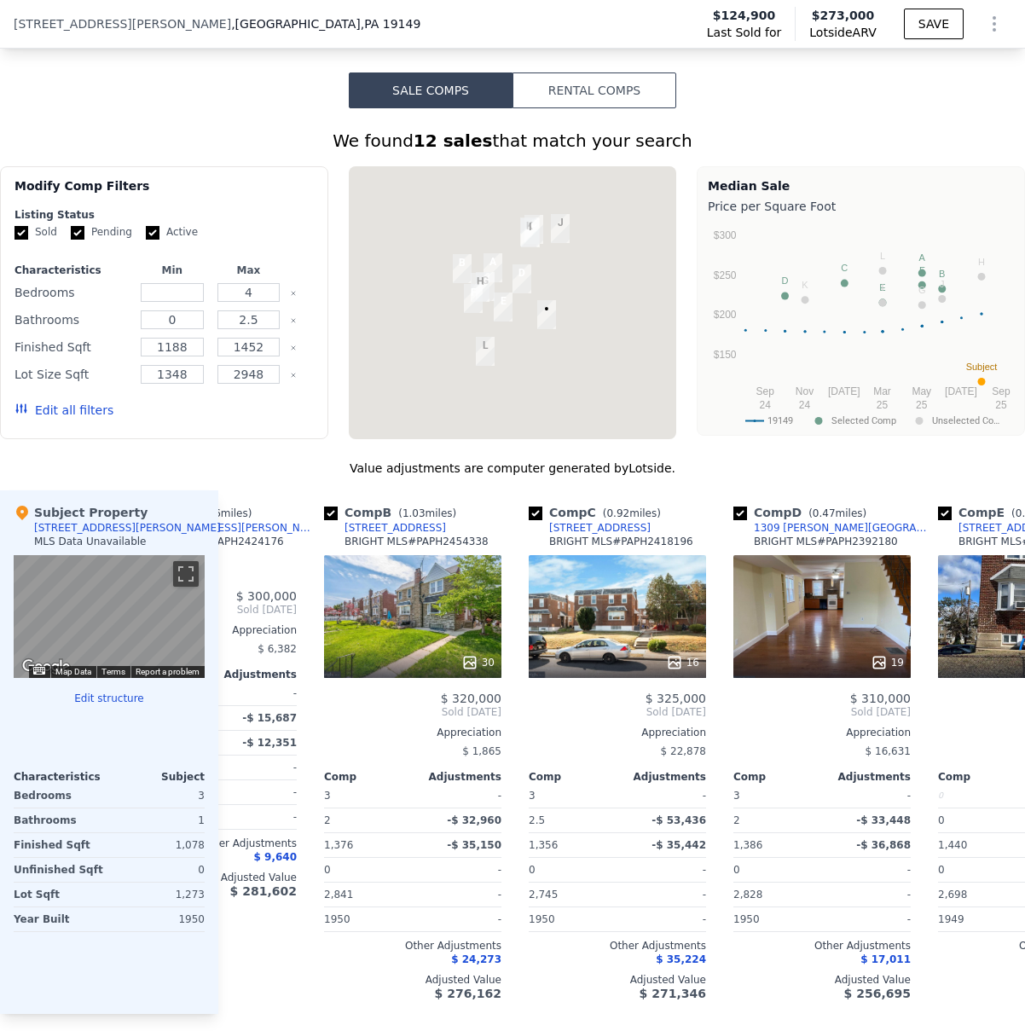
click at [588, 329] on div at bounding box center [513, 302] width 328 height 273
click at [581, 304] on div at bounding box center [513, 302] width 328 height 273
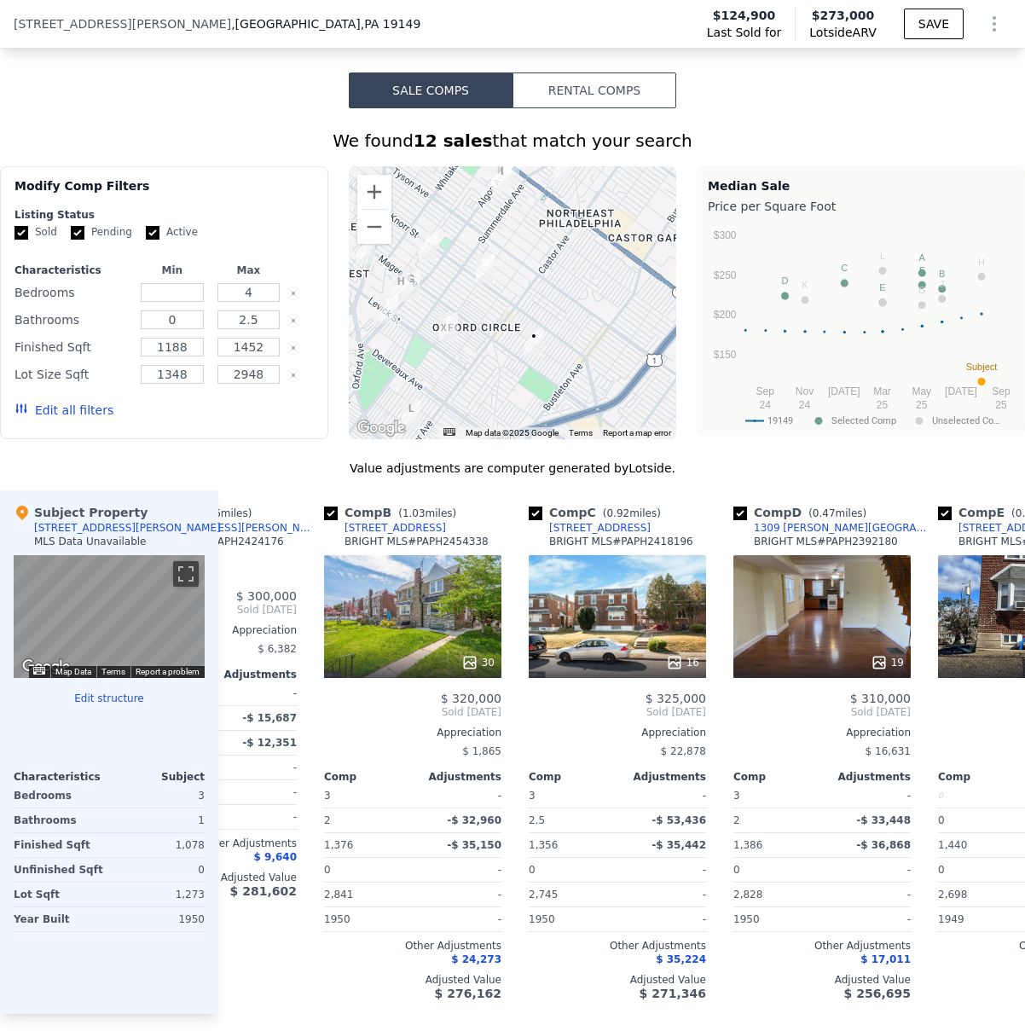
drag, startPoint x: 558, startPoint y: 316, endPoint x: 579, endPoint y: 315, distance: 21.4
click at [579, 315] on div at bounding box center [513, 302] width 328 height 273
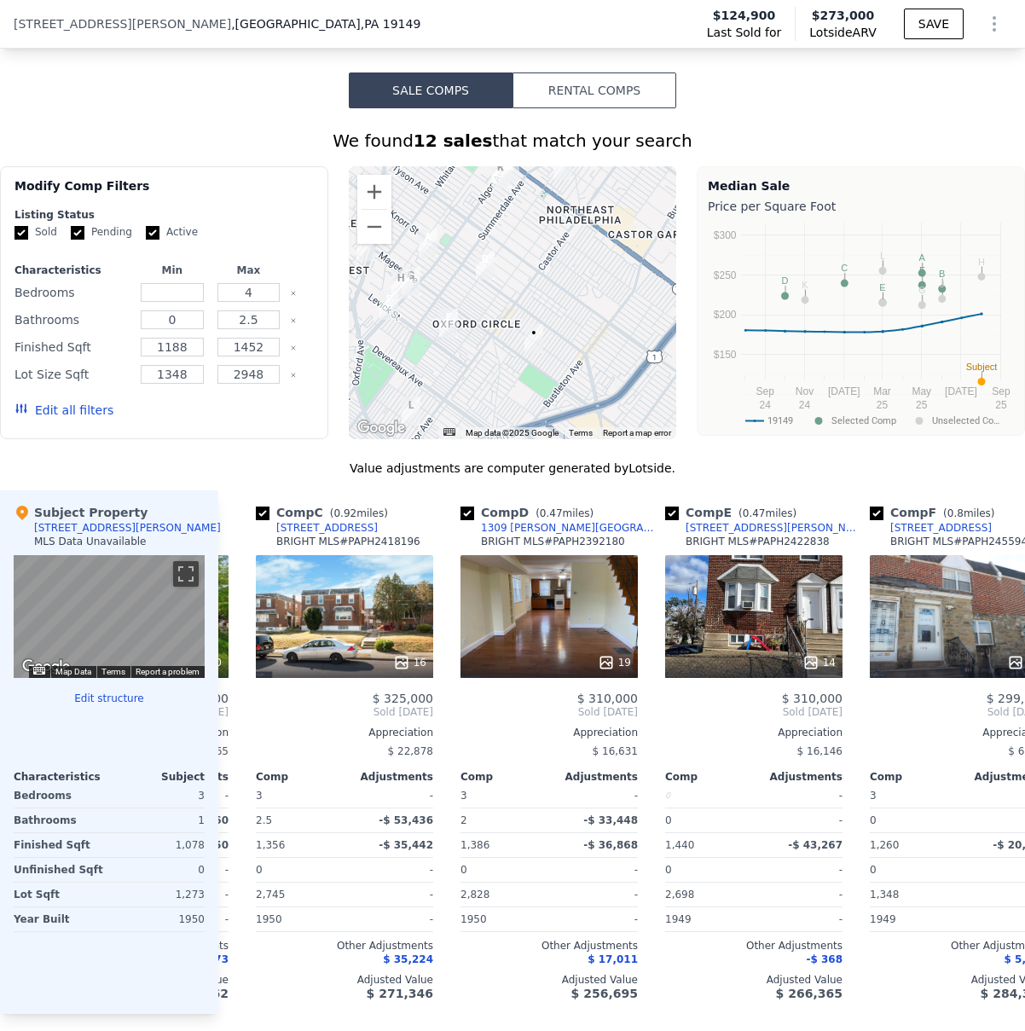
scroll to position [0, 396]
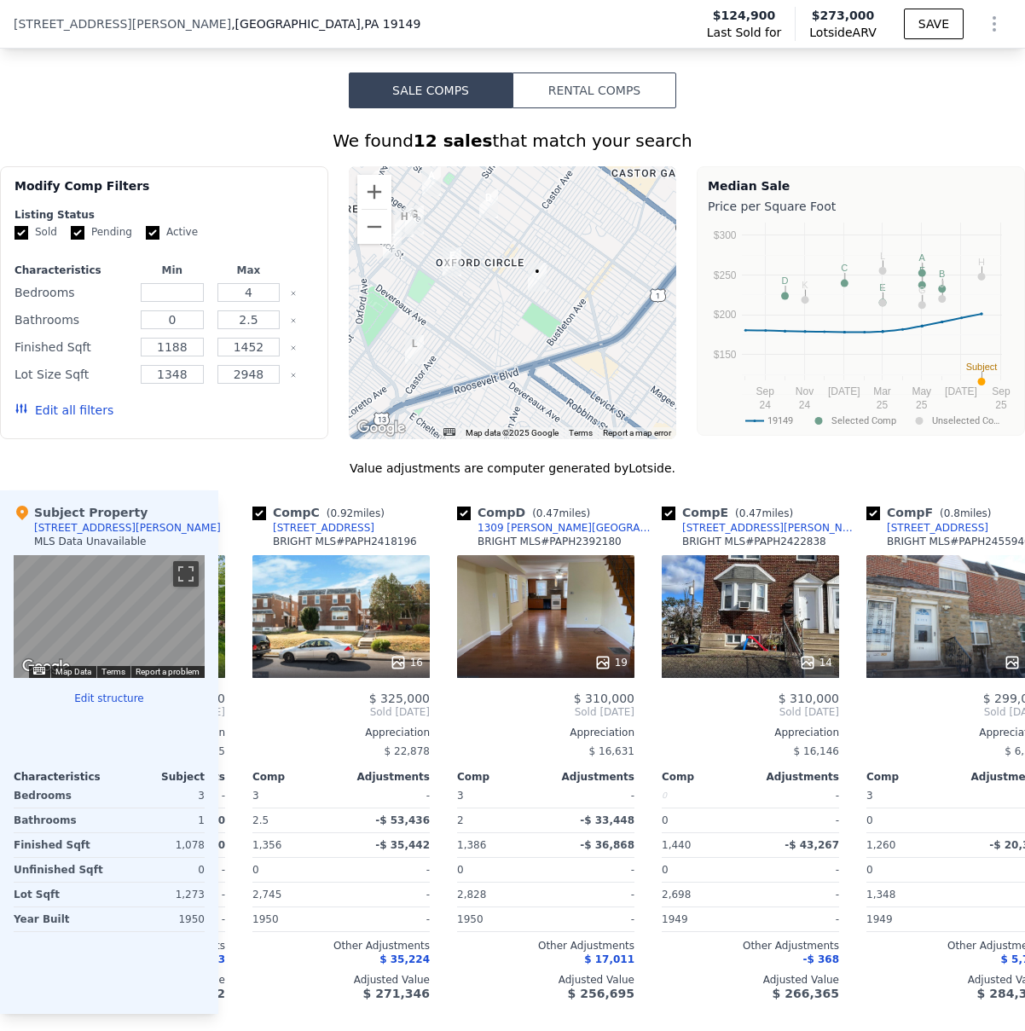
drag, startPoint x: 585, startPoint y: 375, endPoint x: 588, endPoint y: 311, distance: 64.0
click at [588, 311] on div at bounding box center [513, 302] width 328 height 273
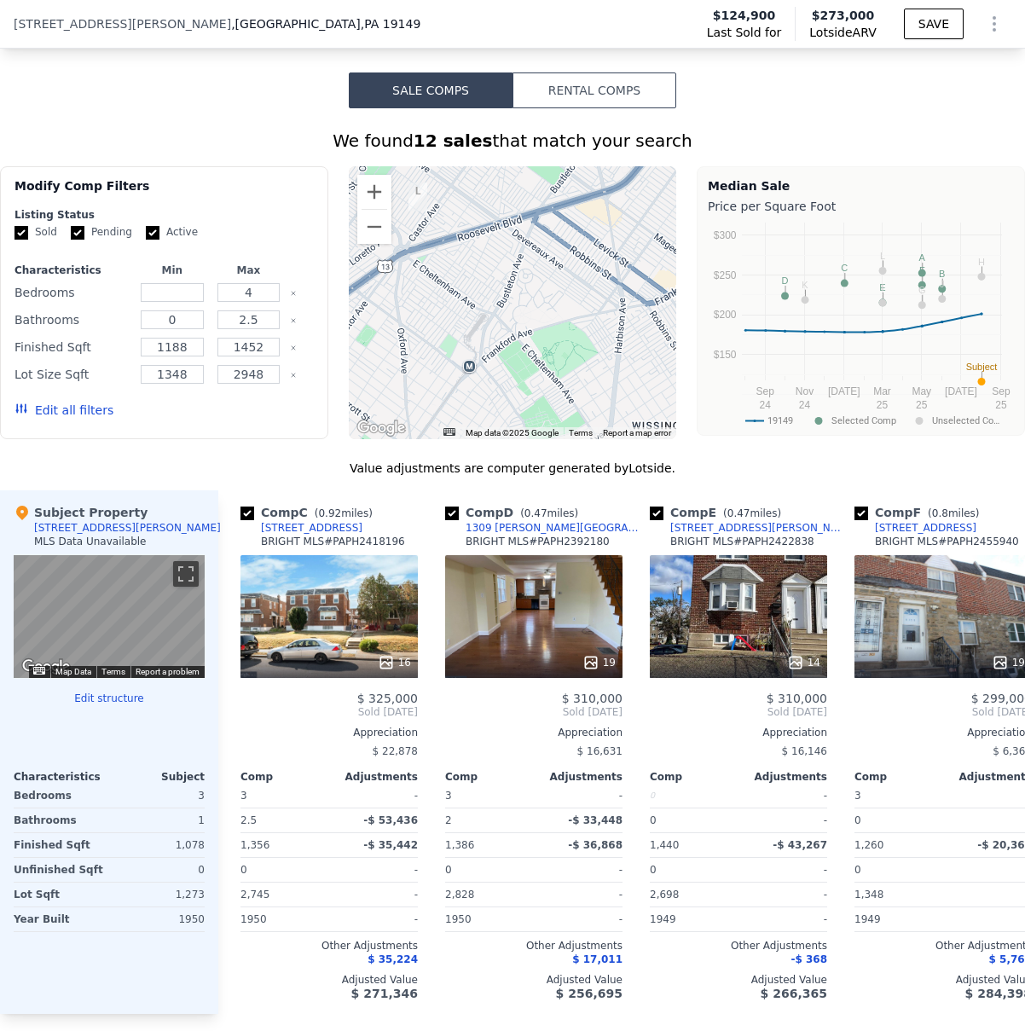
drag, startPoint x: 611, startPoint y: 397, endPoint x: 615, endPoint y: 246, distance: 151.9
click at [615, 246] on div at bounding box center [513, 302] width 328 height 273
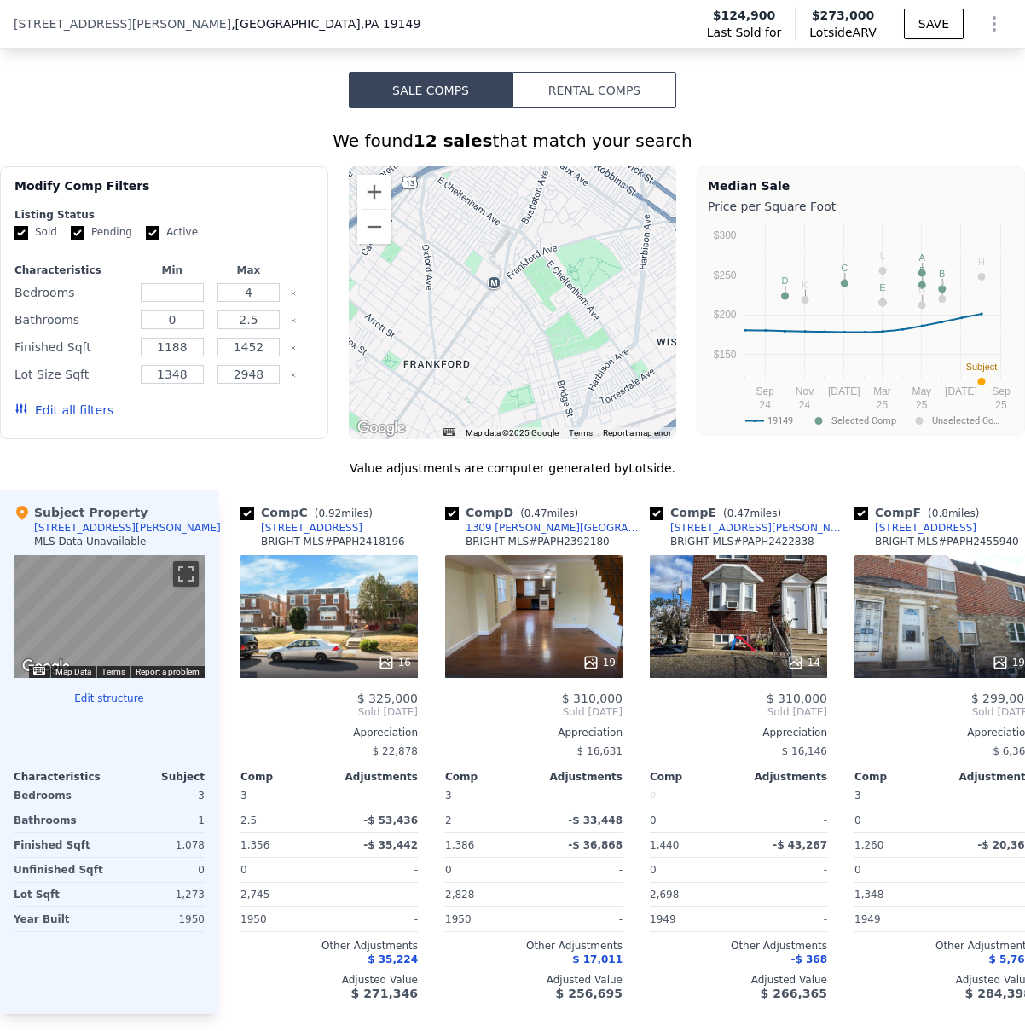
drag, startPoint x: 595, startPoint y: 337, endPoint x: 620, endPoint y: 252, distance: 88.8
click at [620, 252] on div at bounding box center [513, 302] width 328 height 273
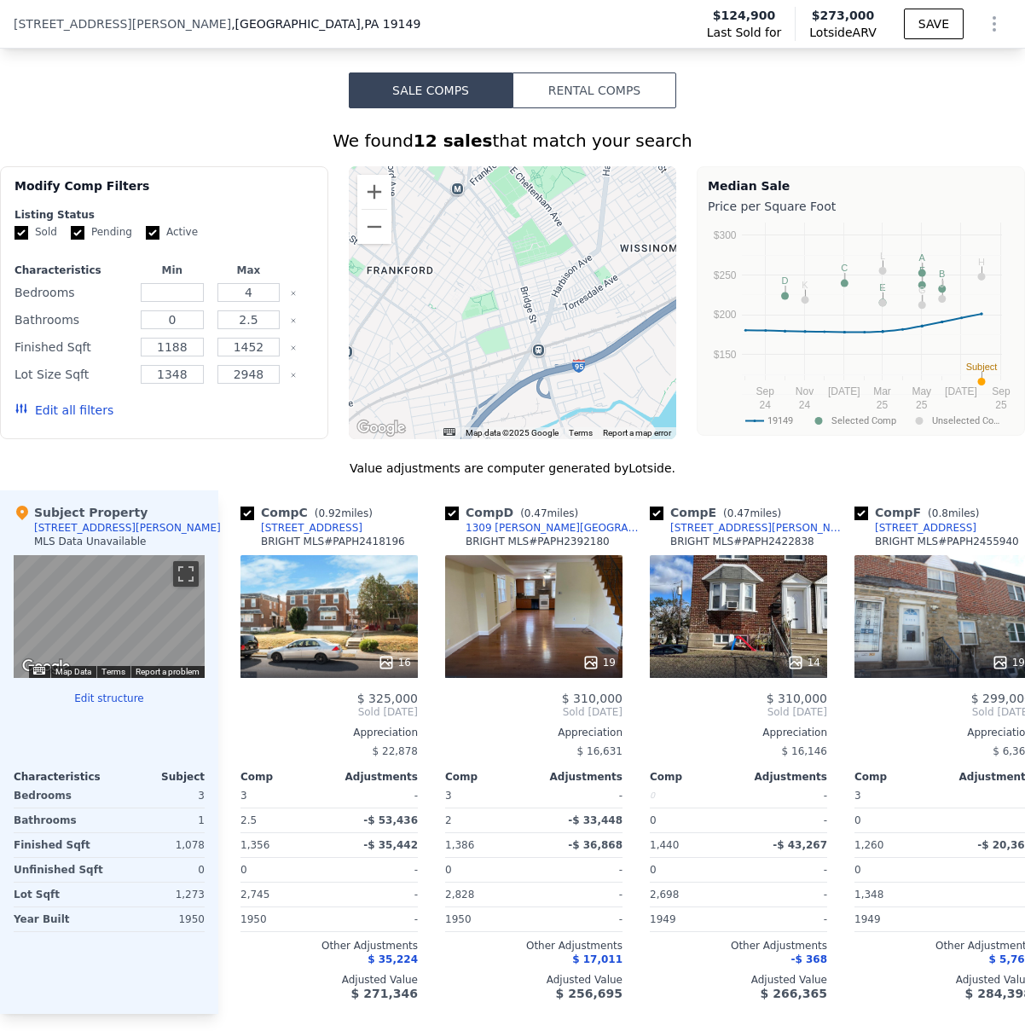
drag, startPoint x: 592, startPoint y: 365, endPoint x: 555, endPoint y: 269, distance: 102.3
click at [555, 269] on div at bounding box center [513, 302] width 328 height 273
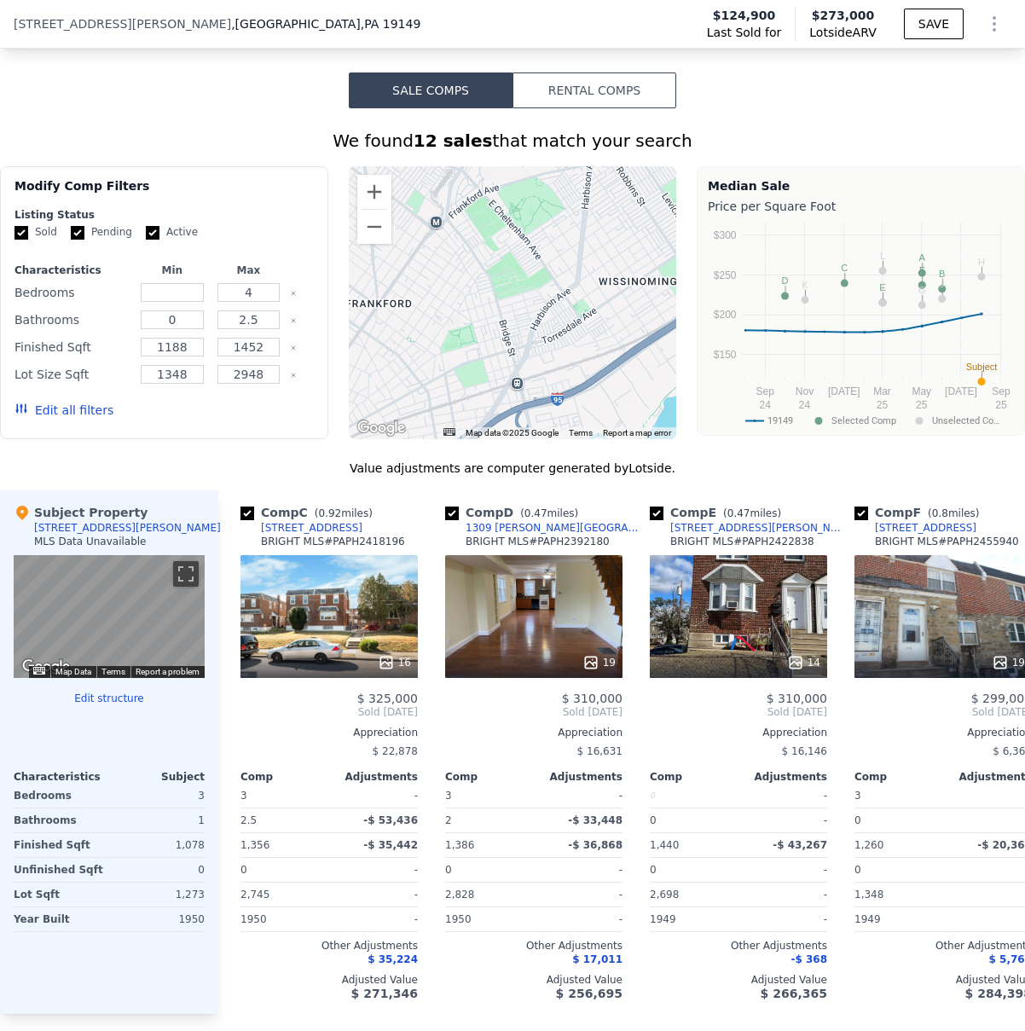
drag, startPoint x: 608, startPoint y: 341, endPoint x: 588, endPoint y: 375, distance: 39.8
click at [588, 375] on div at bounding box center [513, 302] width 328 height 273
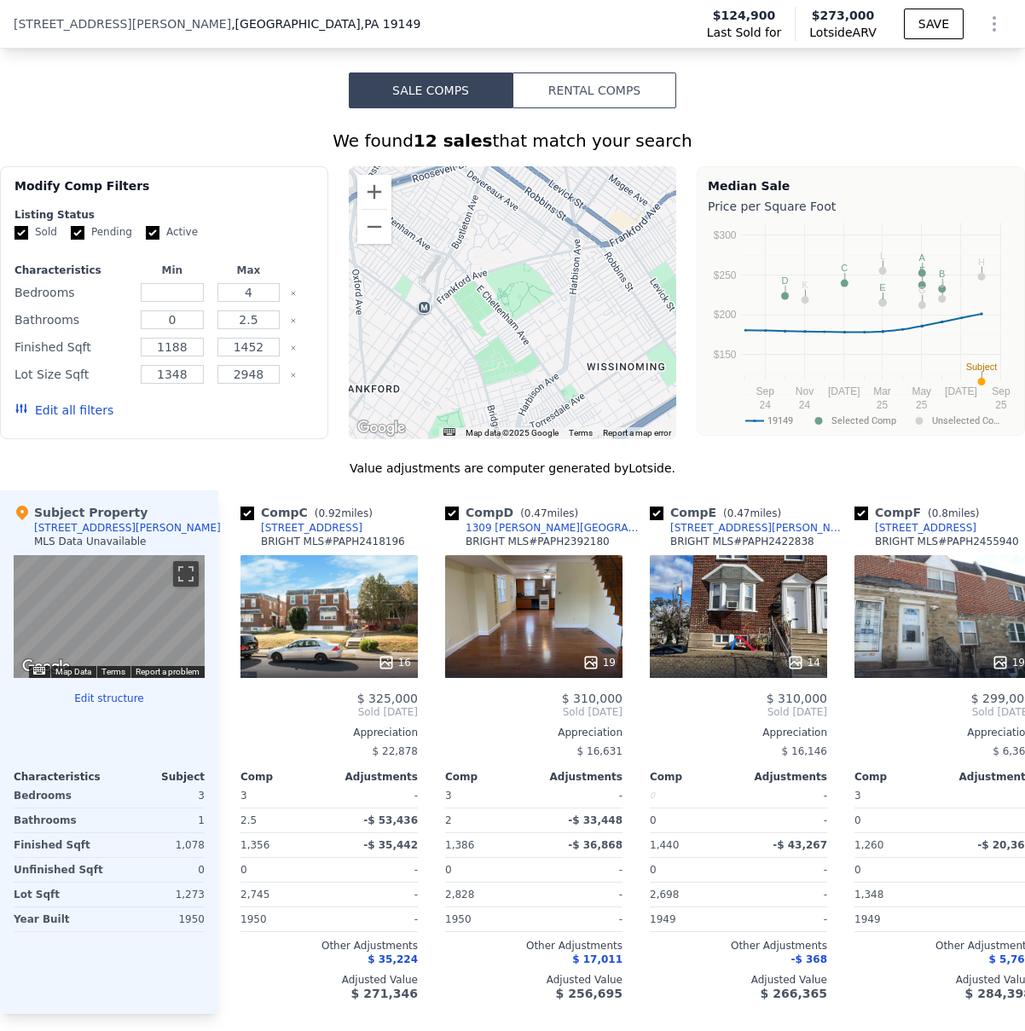
drag, startPoint x: 597, startPoint y: 290, endPoint x: 591, endPoint y: 355, distance: 65.1
click at [591, 355] on div at bounding box center [513, 302] width 328 height 273
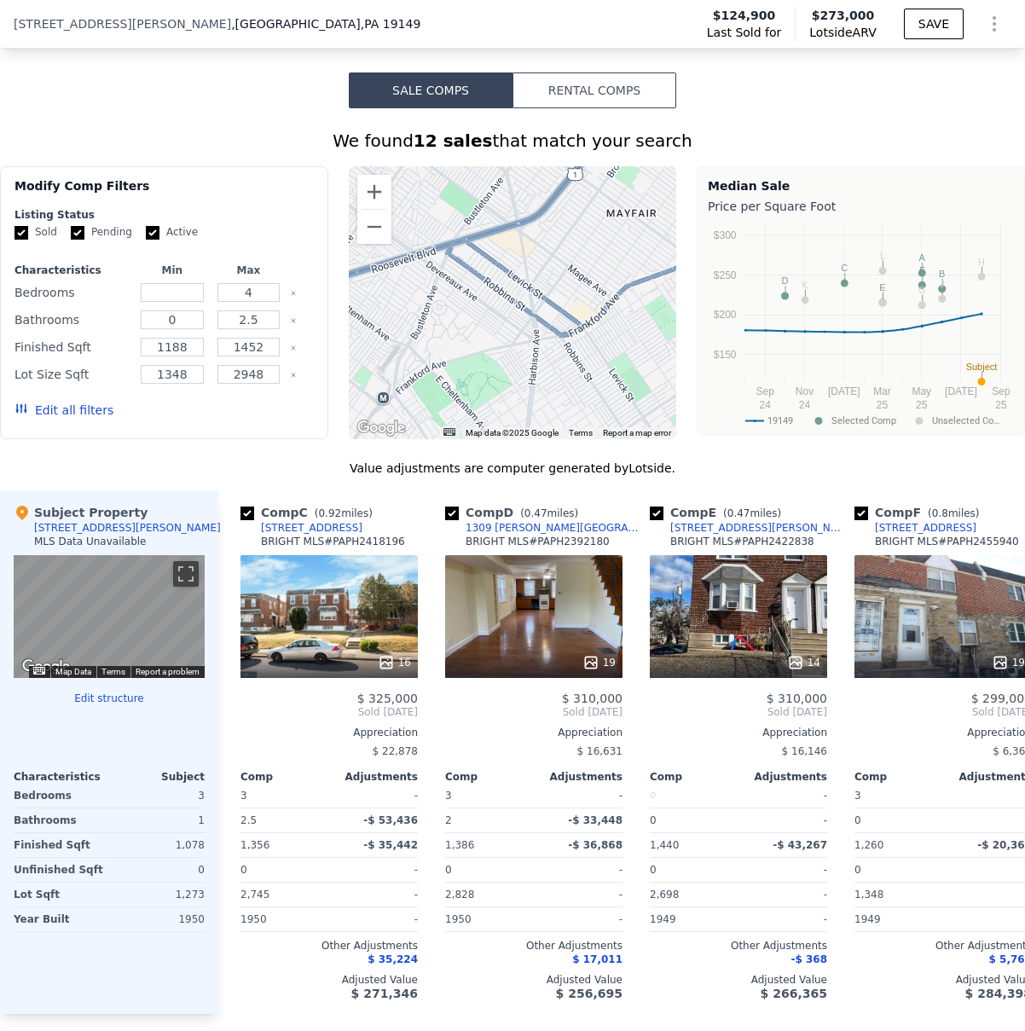
drag, startPoint x: 621, startPoint y: 261, endPoint x: 579, endPoint y: 350, distance: 98.0
click at [579, 350] on div at bounding box center [513, 302] width 328 height 273
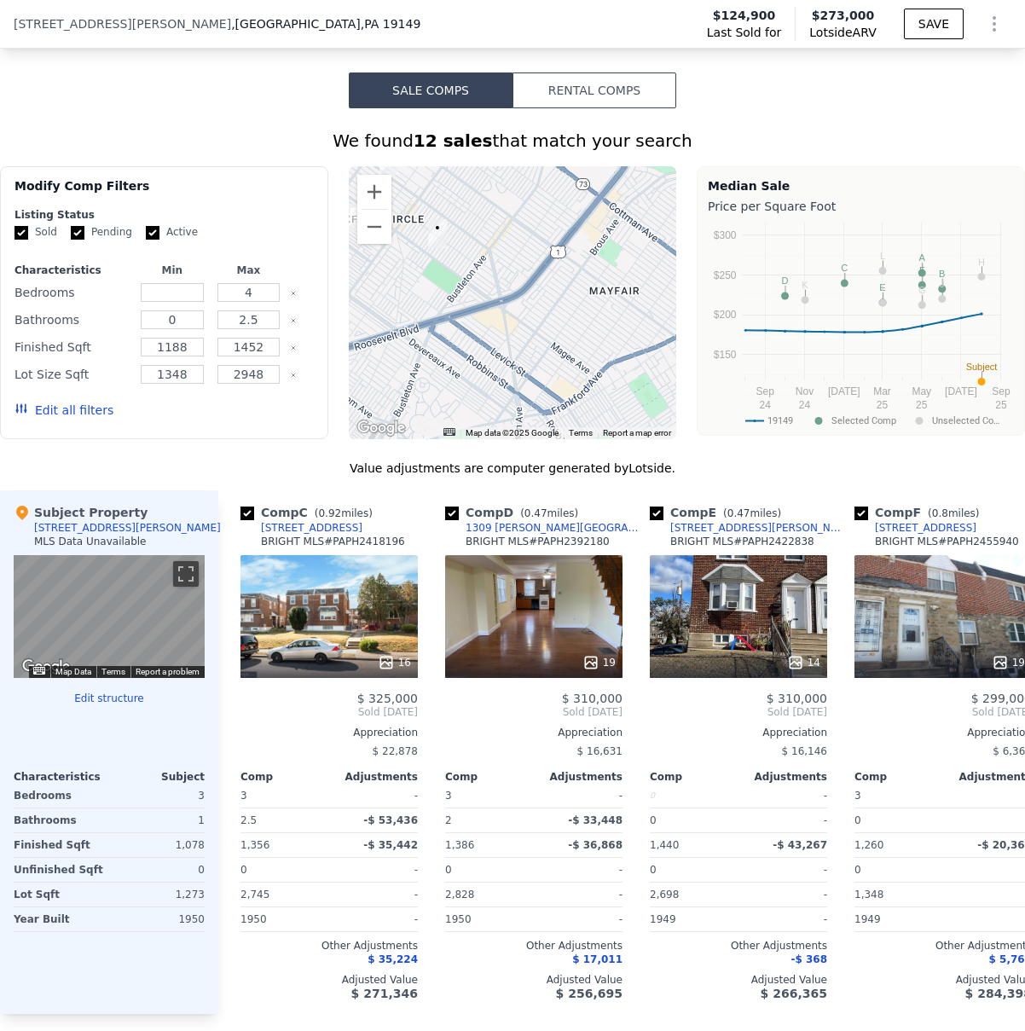
drag, startPoint x: 610, startPoint y: 260, endPoint x: 594, endPoint y: 337, distance: 78.4
click at [594, 337] on div at bounding box center [513, 302] width 328 height 273
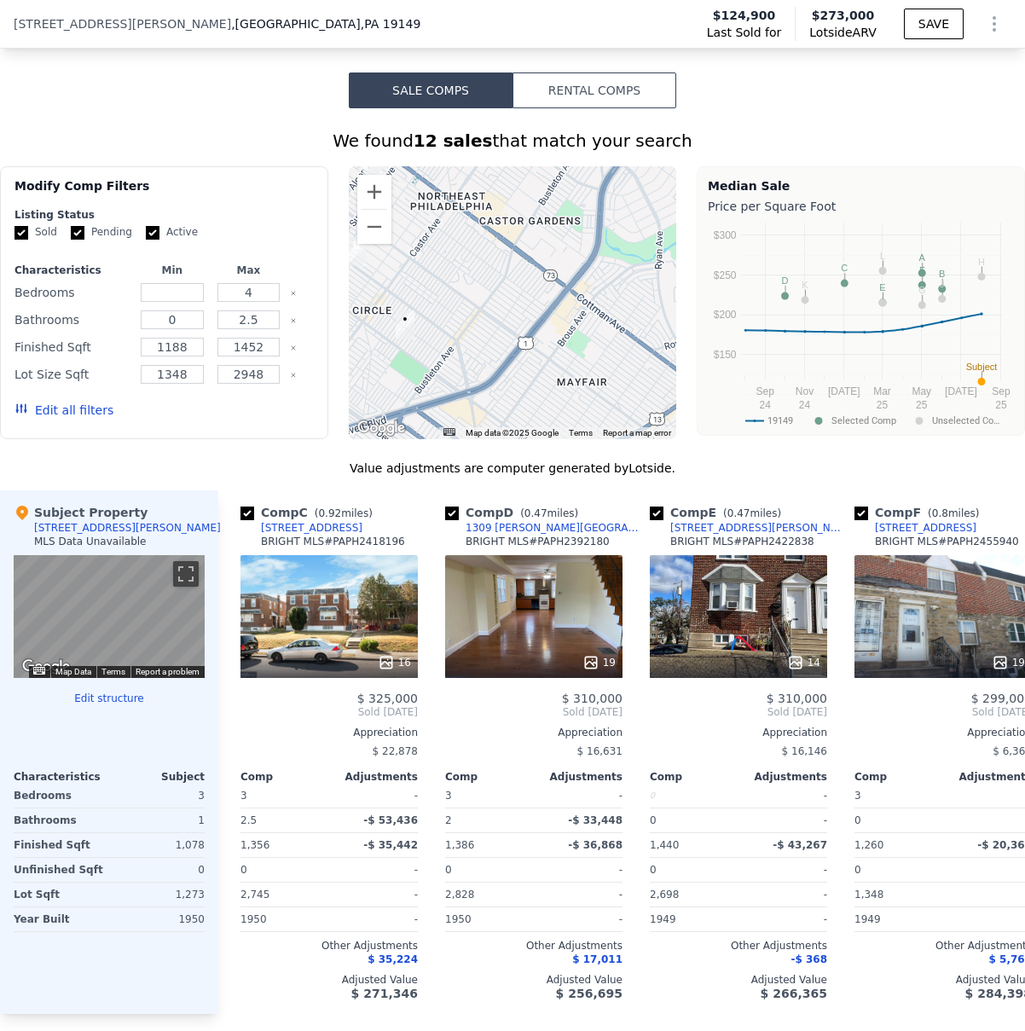
drag, startPoint x: 592, startPoint y: 271, endPoint x: 566, endPoint y: 351, distance: 83.3
click at [566, 351] on div at bounding box center [513, 302] width 328 height 273
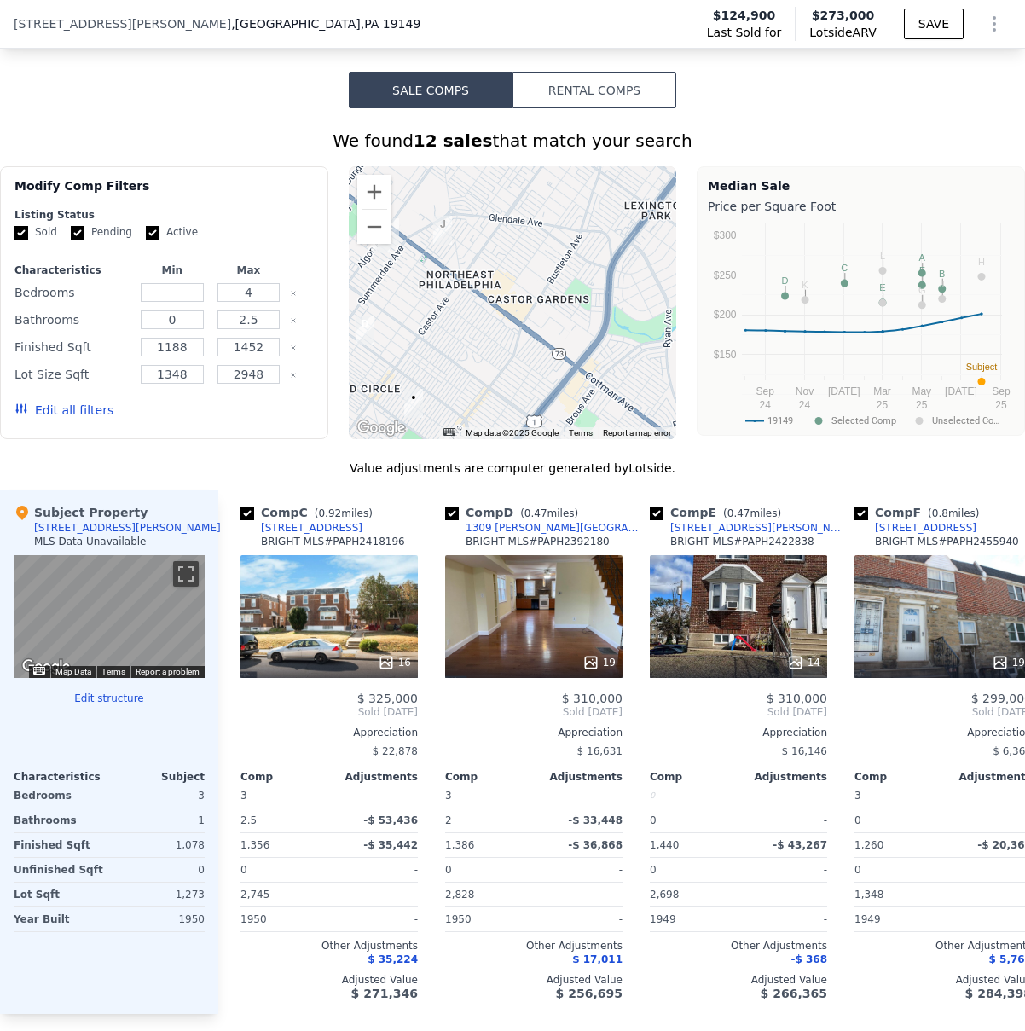
drag, startPoint x: 572, startPoint y: 284, endPoint x: 588, endPoint y: 330, distance: 48.5
click at [588, 330] on div at bounding box center [513, 302] width 328 height 273
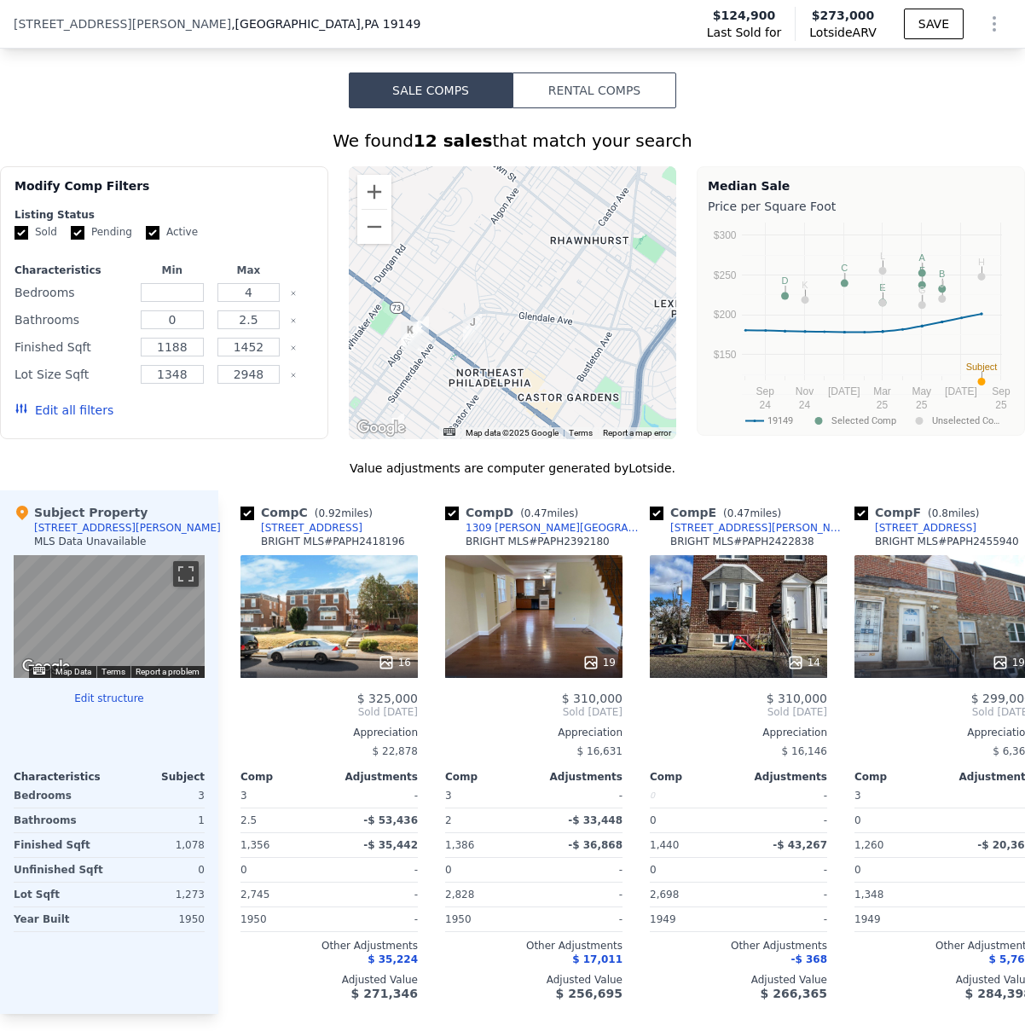
drag, startPoint x: 567, startPoint y: 235, endPoint x: 600, endPoint y: 333, distance: 104.1
click at [600, 333] on div at bounding box center [513, 302] width 328 height 273
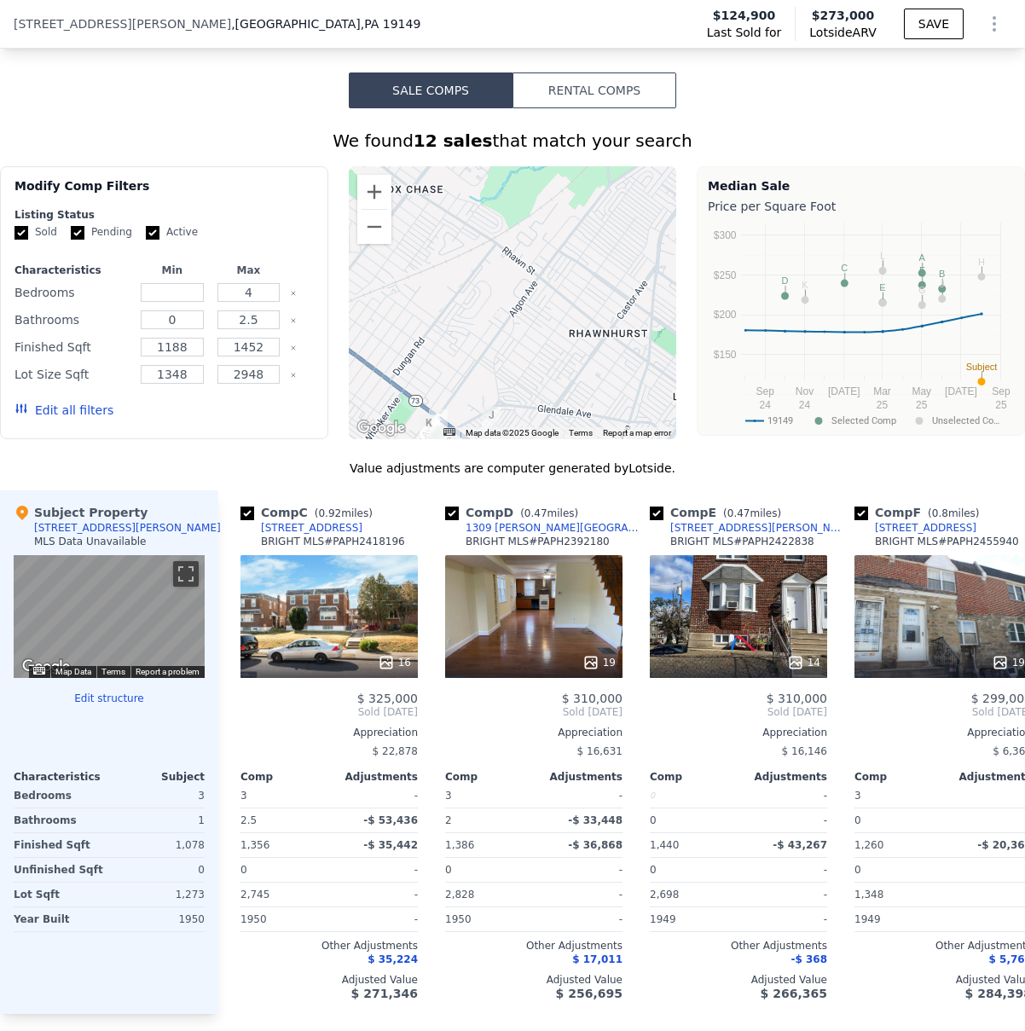
drag, startPoint x: 573, startPoint y: 317, endPoint x: 588, endPoint y: 348, distance: 34.0
click at [588, 348] on div at bounding box center [513, 302] width 328 height 273
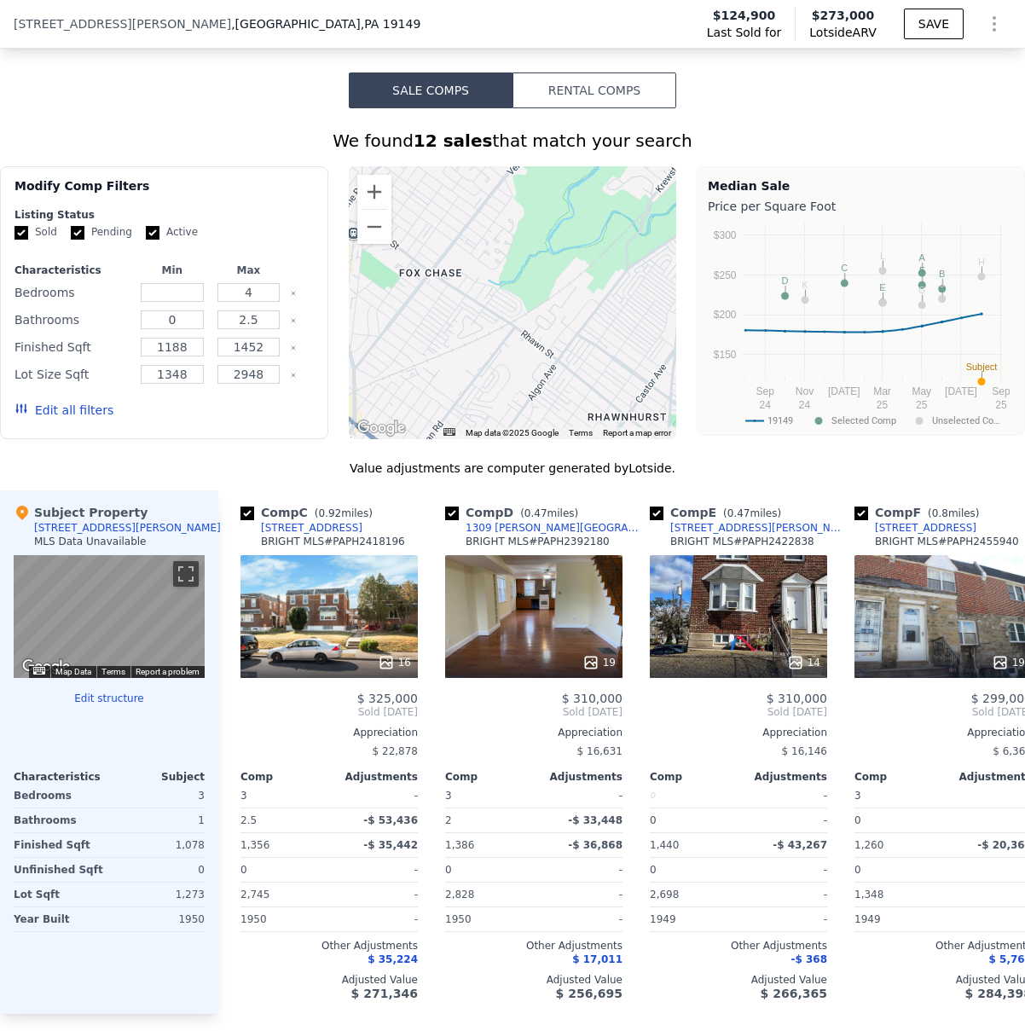
drag, startPoint x: 582, startPoint y: 261, endPoint x: 602, endPoint y: 346, distance: 87.5
click at [602, 346] on div at bounding box center [513, 302] width 328 height 273
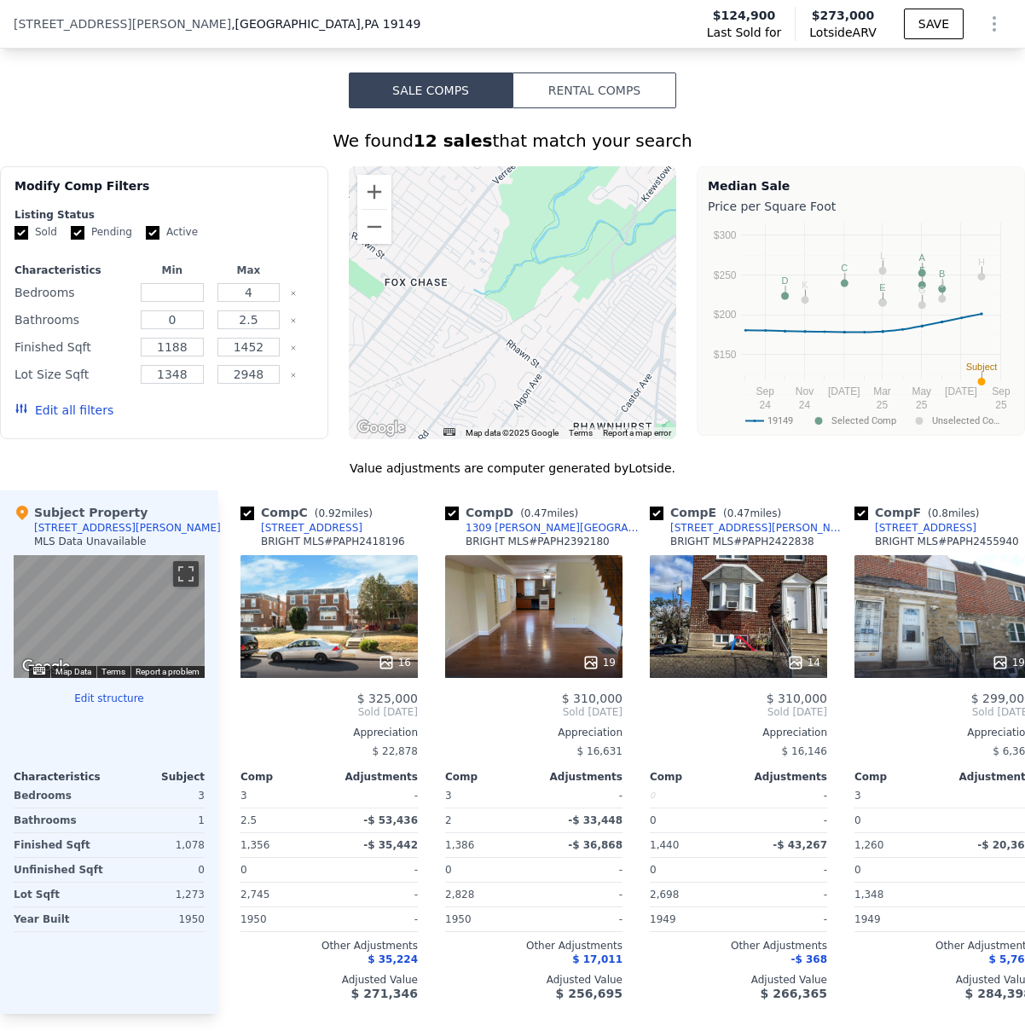
drag, startPoint x: 586, startPoint y: 319, endPoint x: 569, endPoint y: 295, distance: 29.3
click at [569, 295] on div at bounding box center [513, 302] width 328 height 273
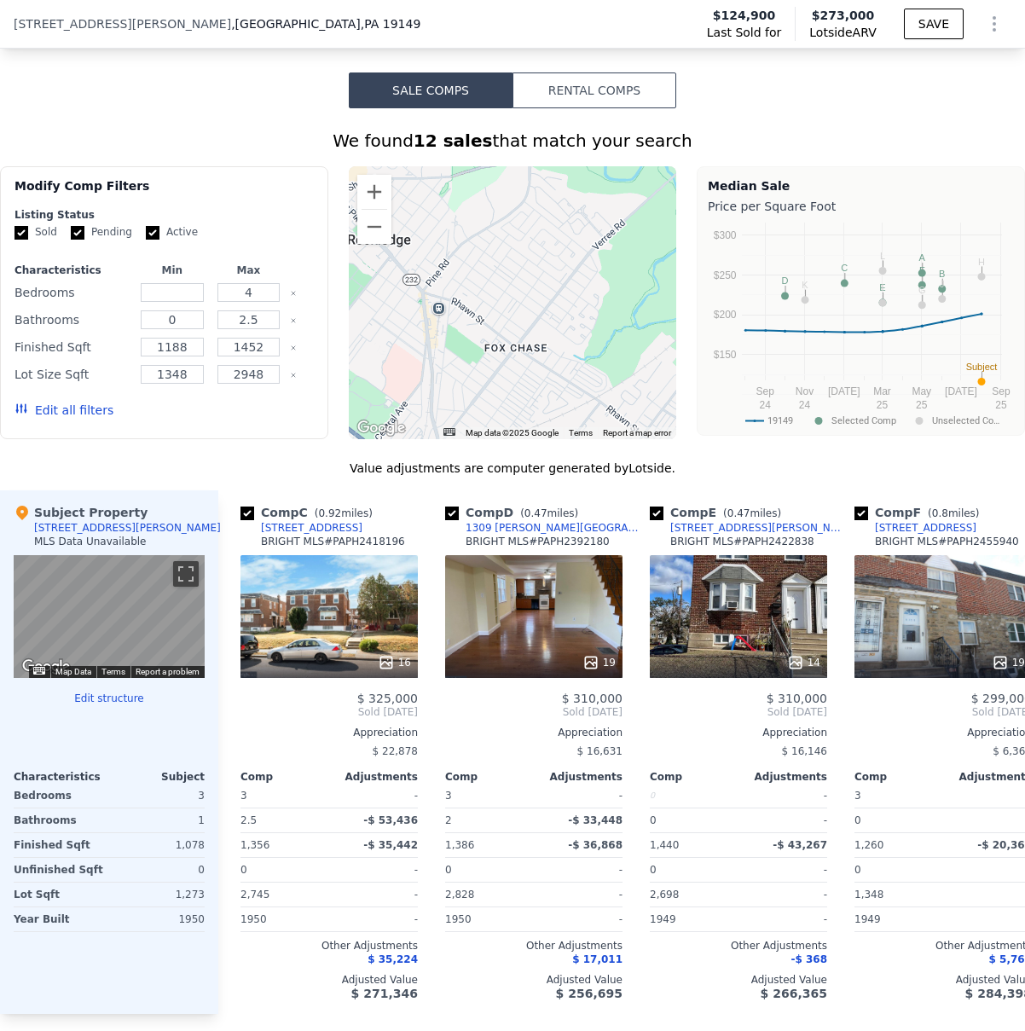
drag, startPoint x: 490, startPoint y: 283, endPoint x: 592, endPoint y: 351, distance: 122.5
click at [592, 351] on div at bounding box center [513, 302] width 328 height 273
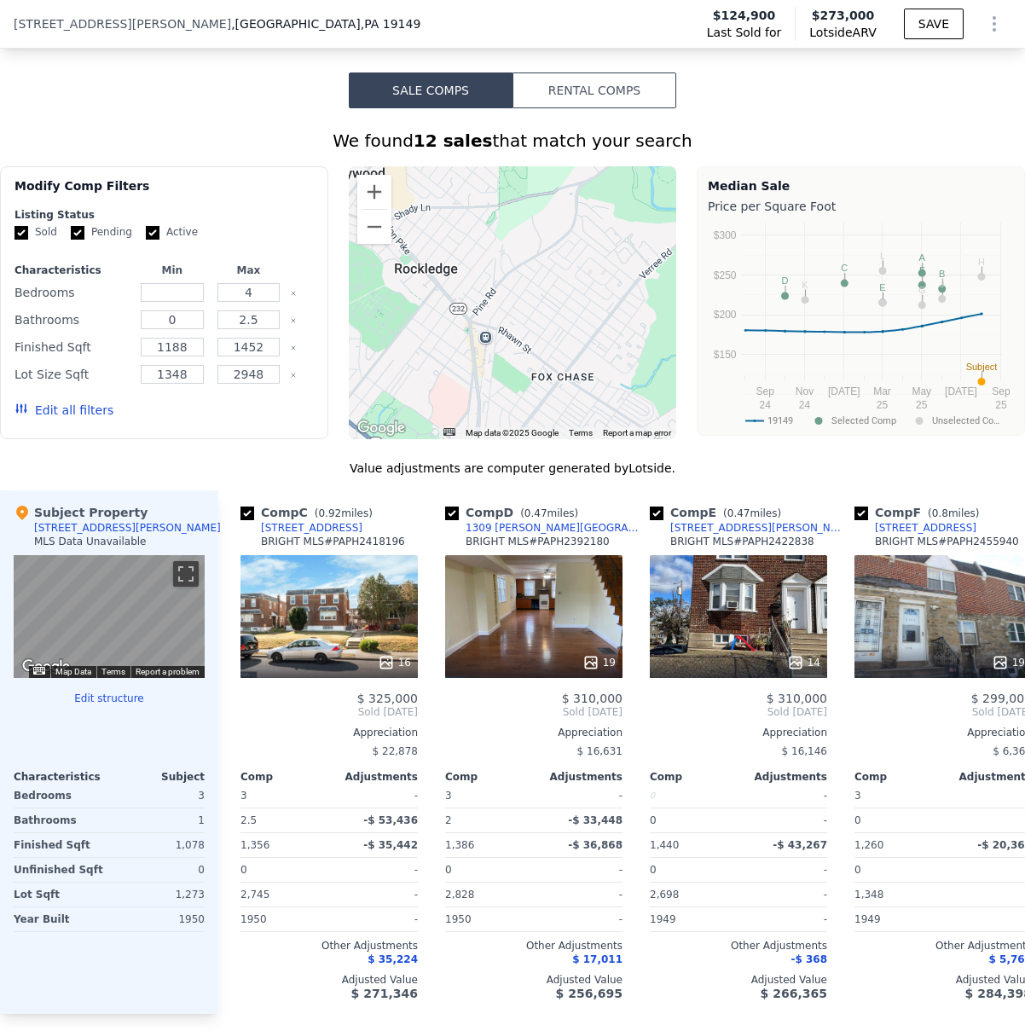
drag, startPoint x: 582, startPoint y: 330, endPoint x: 595, endPoint y: 337, distance: 15.3
click at [595, 337] on div at bounding box center [513, 302] width 328 height 273
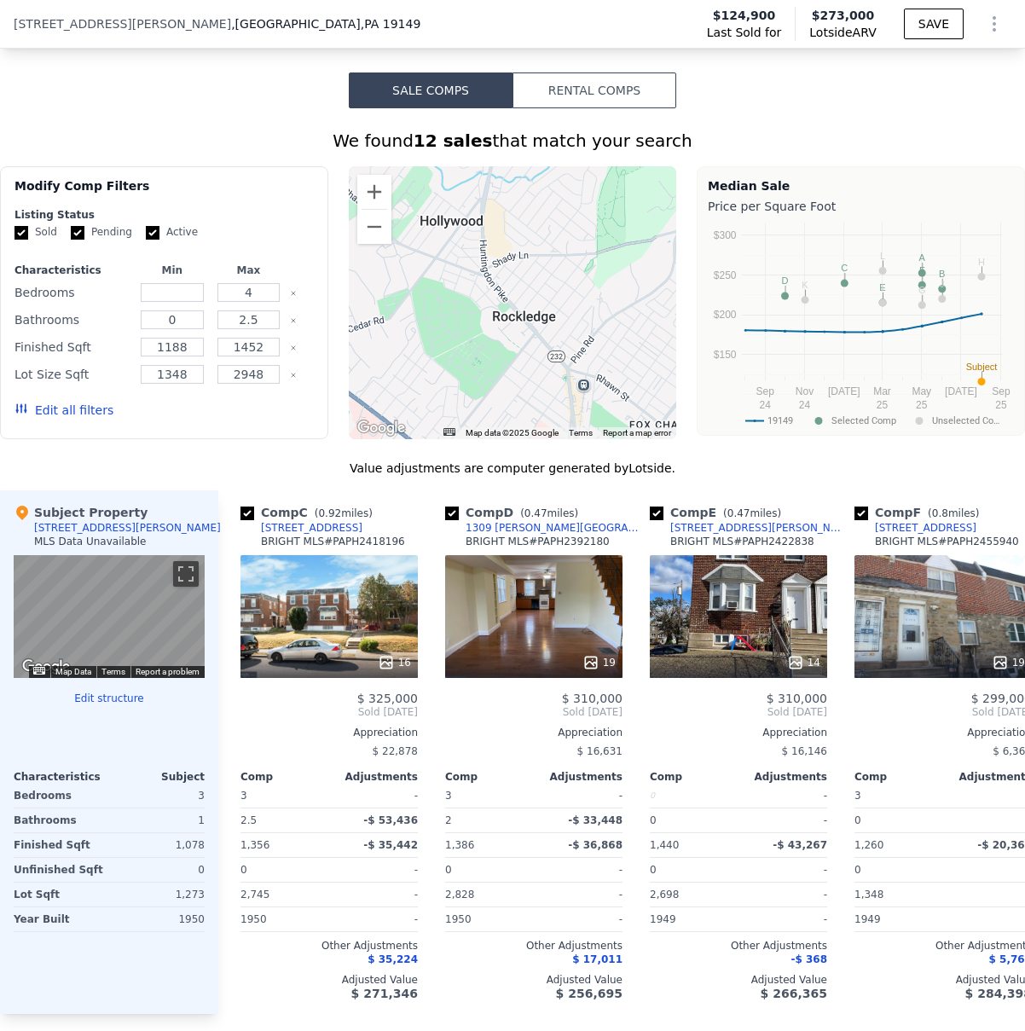
drag, startPoint x: 561, startPoint y: 309, endPoint x: 597, endPoint y: 332, distance: 42.6
click at [597, 332] on div at bounding box center [513, 302] width 328 height 273
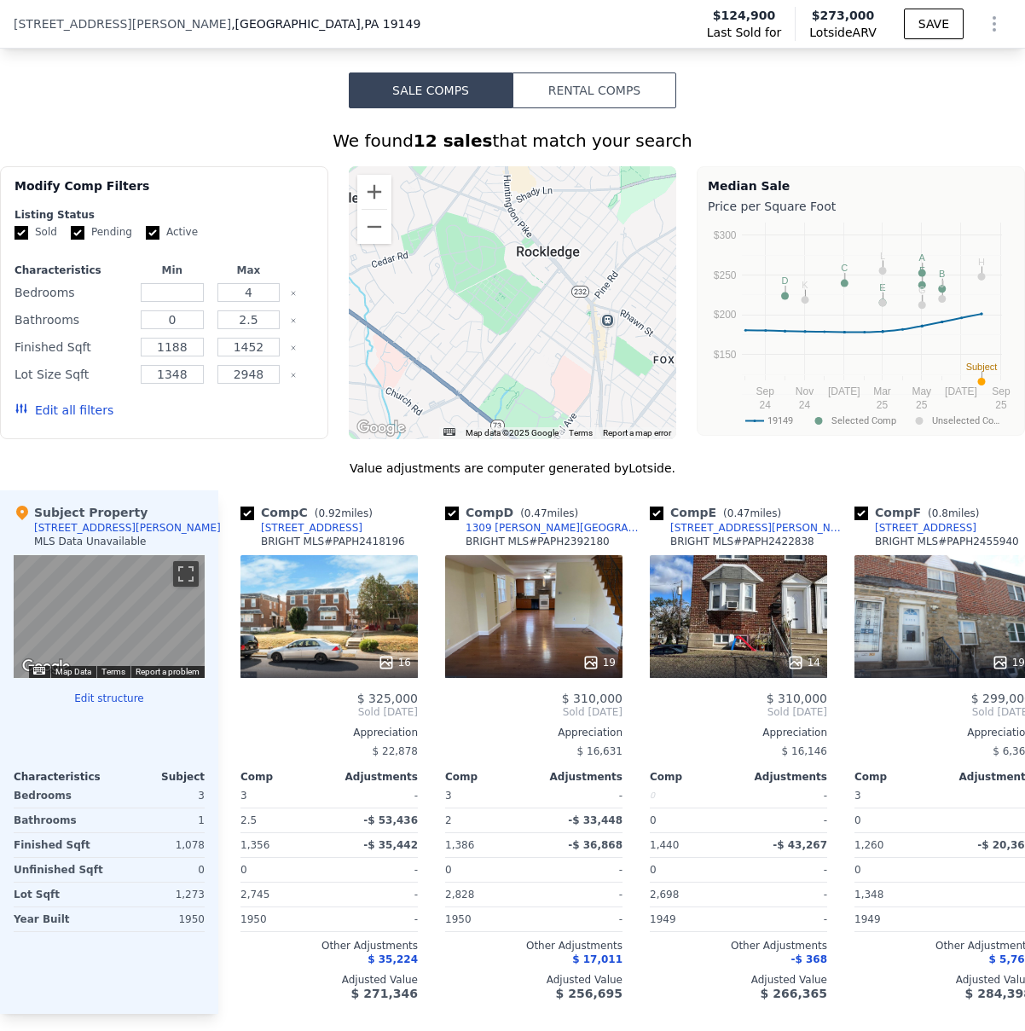
drag, startPoint x: 541, startPoint y: 298, endPoint x: 550, endPoint y: 229, distance: 69.7
click at [550, 229] on div at bounding box center [513, 302] width 328 height 273
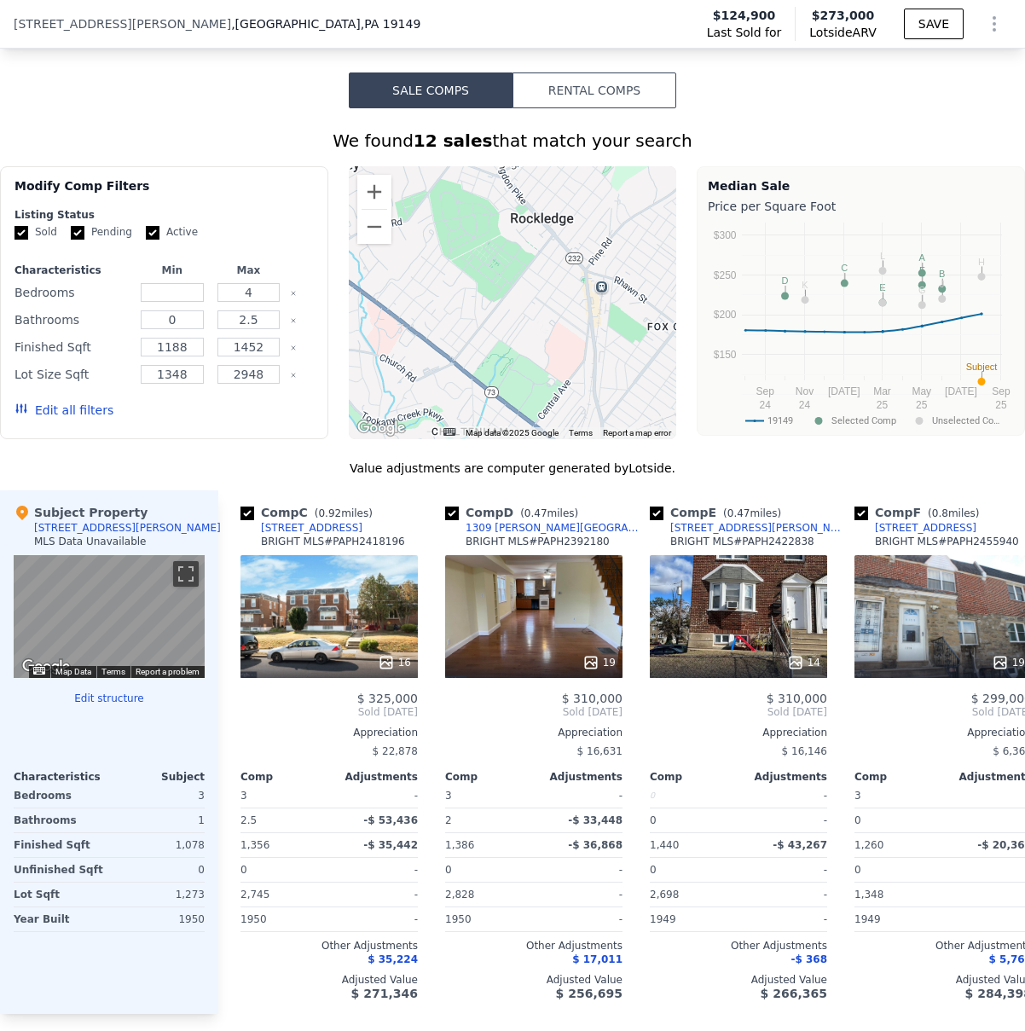
drag, startPoint x: 595, startPoint y: 304, endPoint x: 589, endPoint y: 269, distance: 35.5
click at [589, 269] on div at bounding box center [513, 302] width 328 height 273
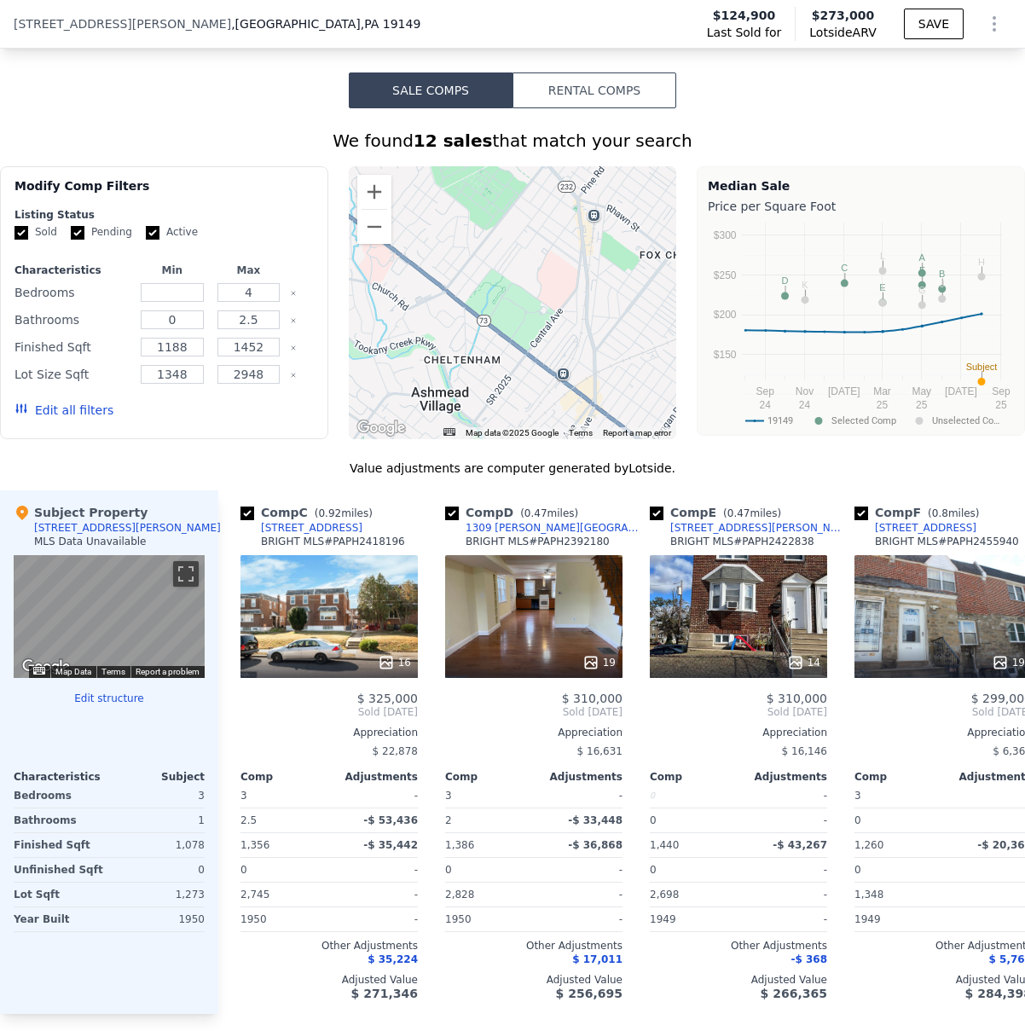
drag, startPoint x: 558, startPoint y: 314, endPoint x: 549, endPoint y: 234, distance: 80.6
click at [549, 234] on div at bounding box center [513, 302] width 328 height 273
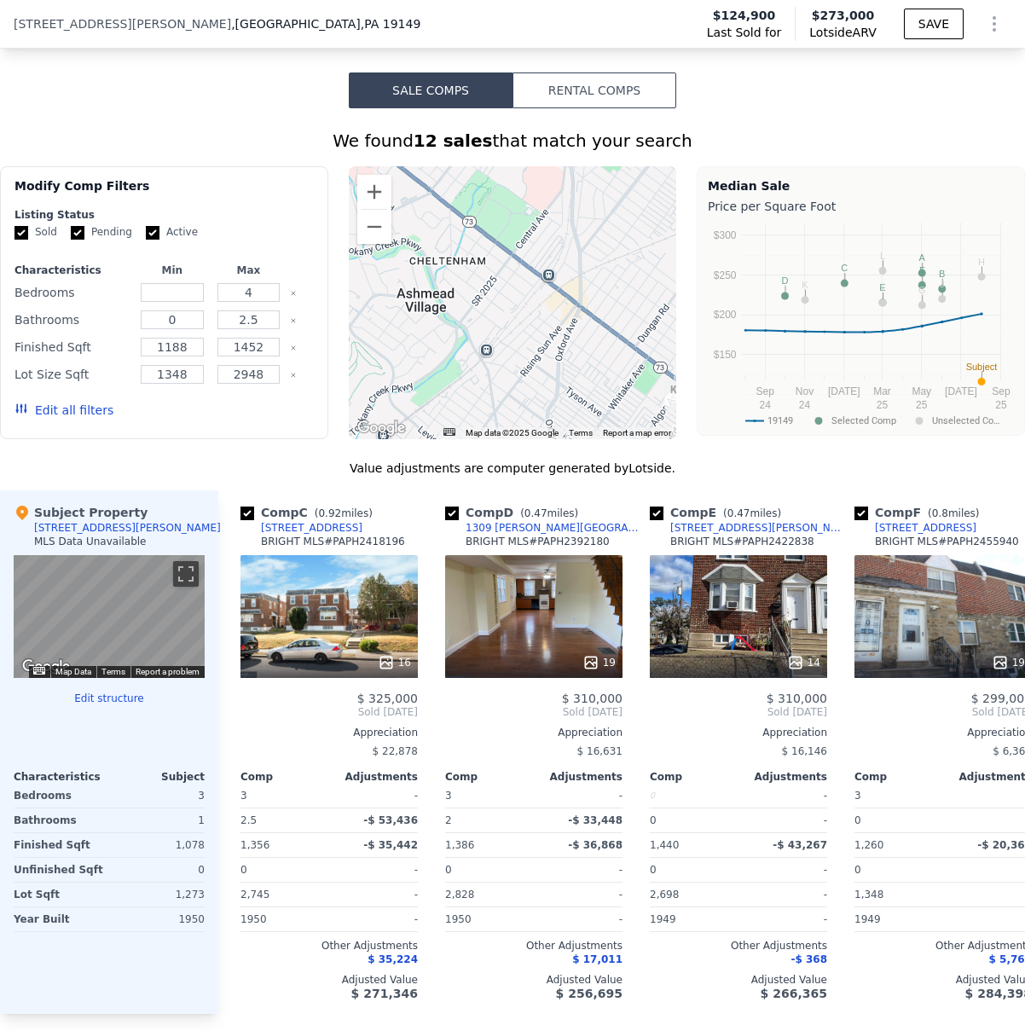
drag, startPoint x: 559, startPoint y: 379, endPoint x: 545, endPoint y: 286, distance: 94.8
click at [545, 286] on div at bounding box center [513, 302] width 328 height 273
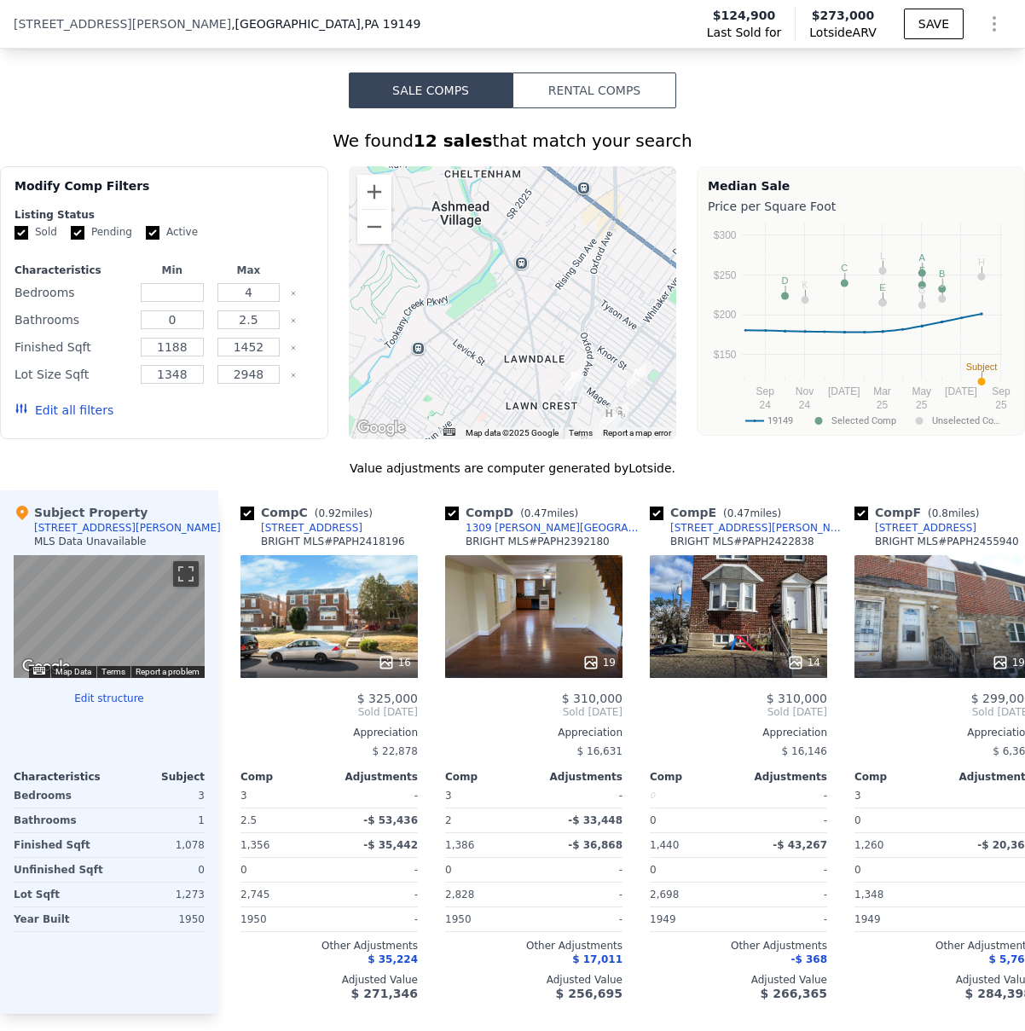
drag, startPoint x: 543, startPoint y: 334, endPoint x: 578, endPoint y: 246, distance: 95.3
click at [578, 246] on div at bounding box center [513, 302] width 328 height 273
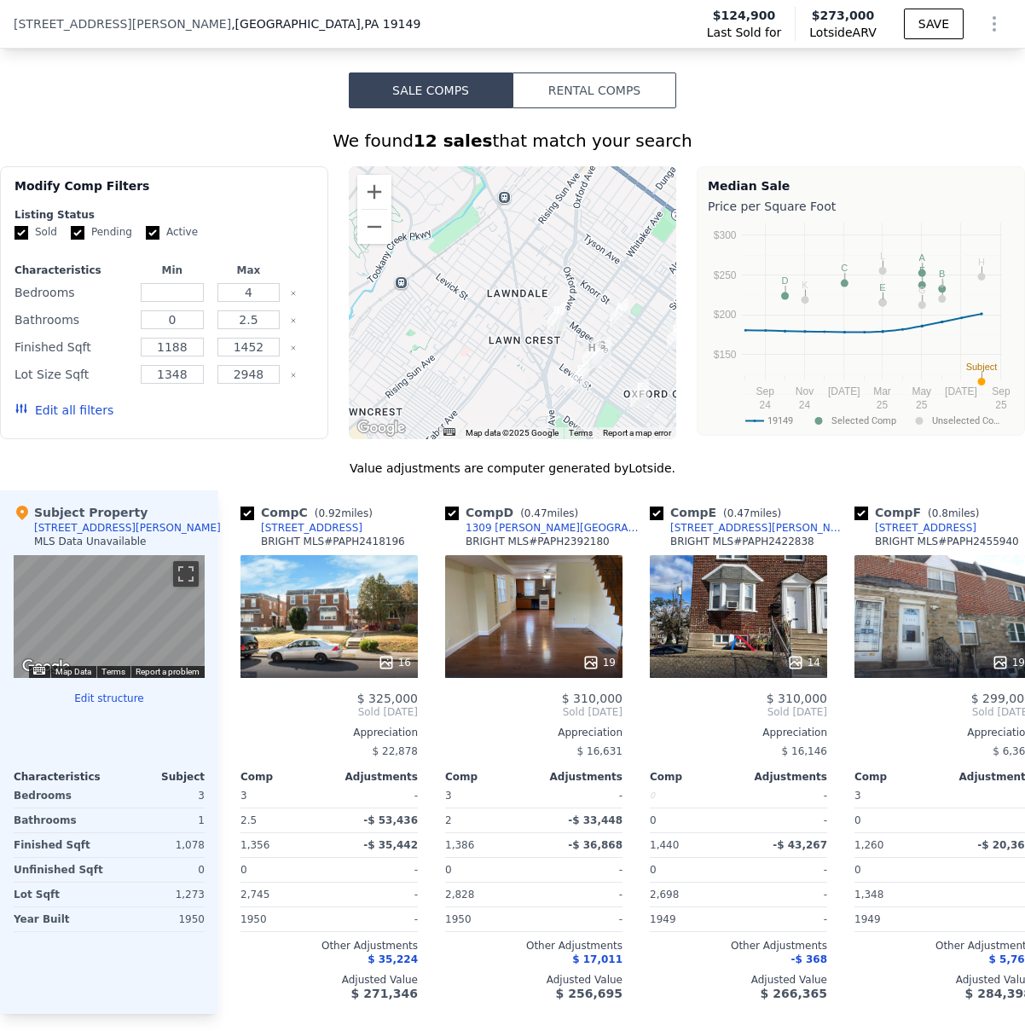
drag, startPoint x: 567, startPoint y: 306, endPoint x: 553, endPoint y: 252, distance: 55.6
click at [553, 252] on div at bounding box center [513, 302] width 328 height 273
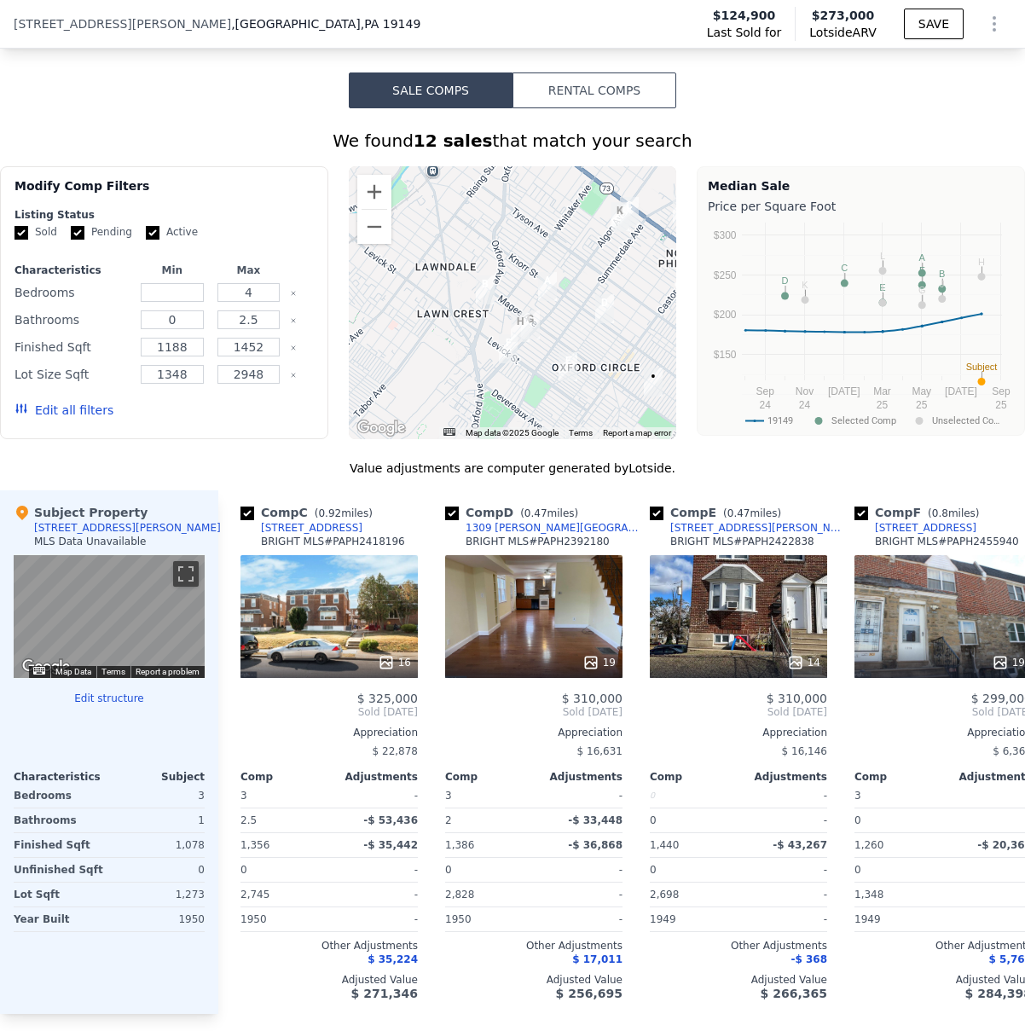
drag, startPoint x: 554, startPoint y: 301, endPoint x: 480, endPoint y: 275, distance: 78.8
click at [480, 275] on img "6514 OXFORD AVENUE" at bounding box center [485, 289] width 19 height 29
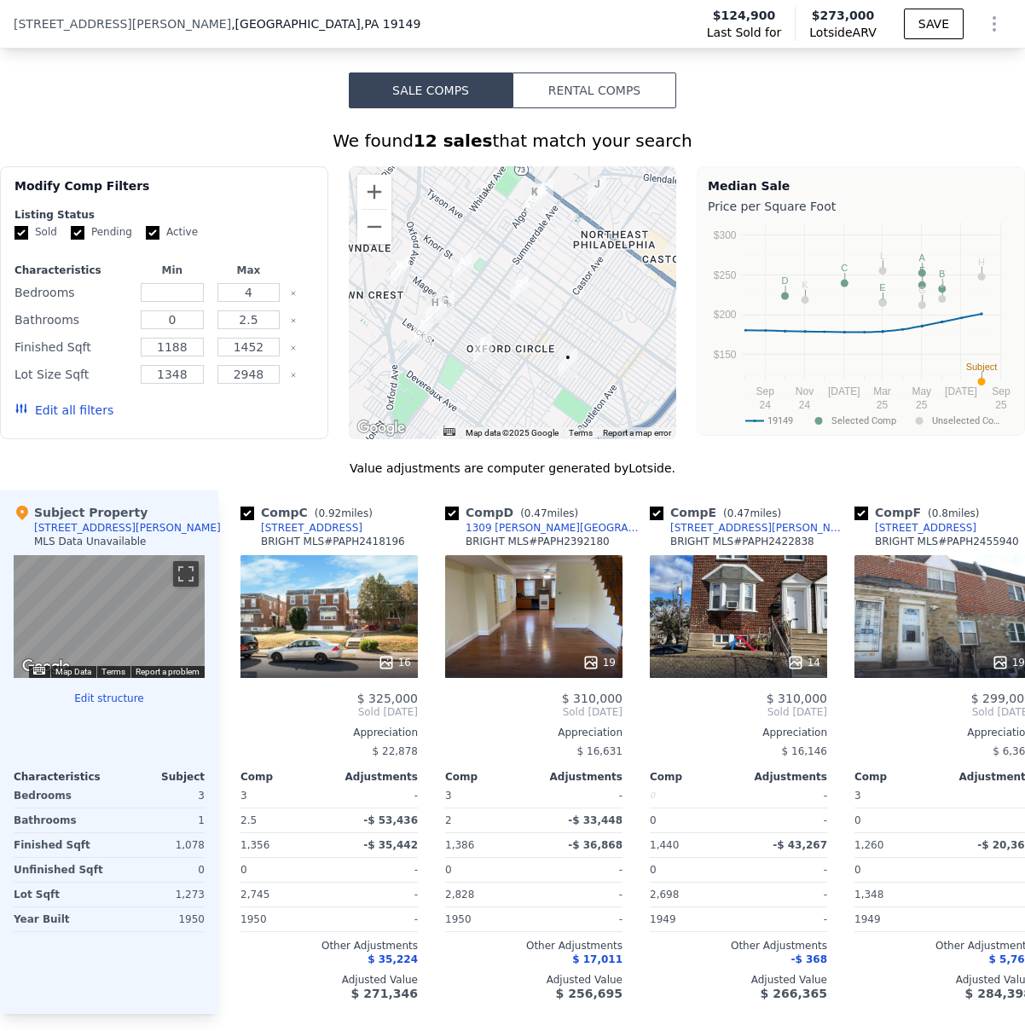
drag, startPoint x: 600, startPoint y: 276, endPoint x: 513, endPoint y: 258, distance: 89.0
click at [513, 258] on div at bounding box center [513, 302] width 328 height 273
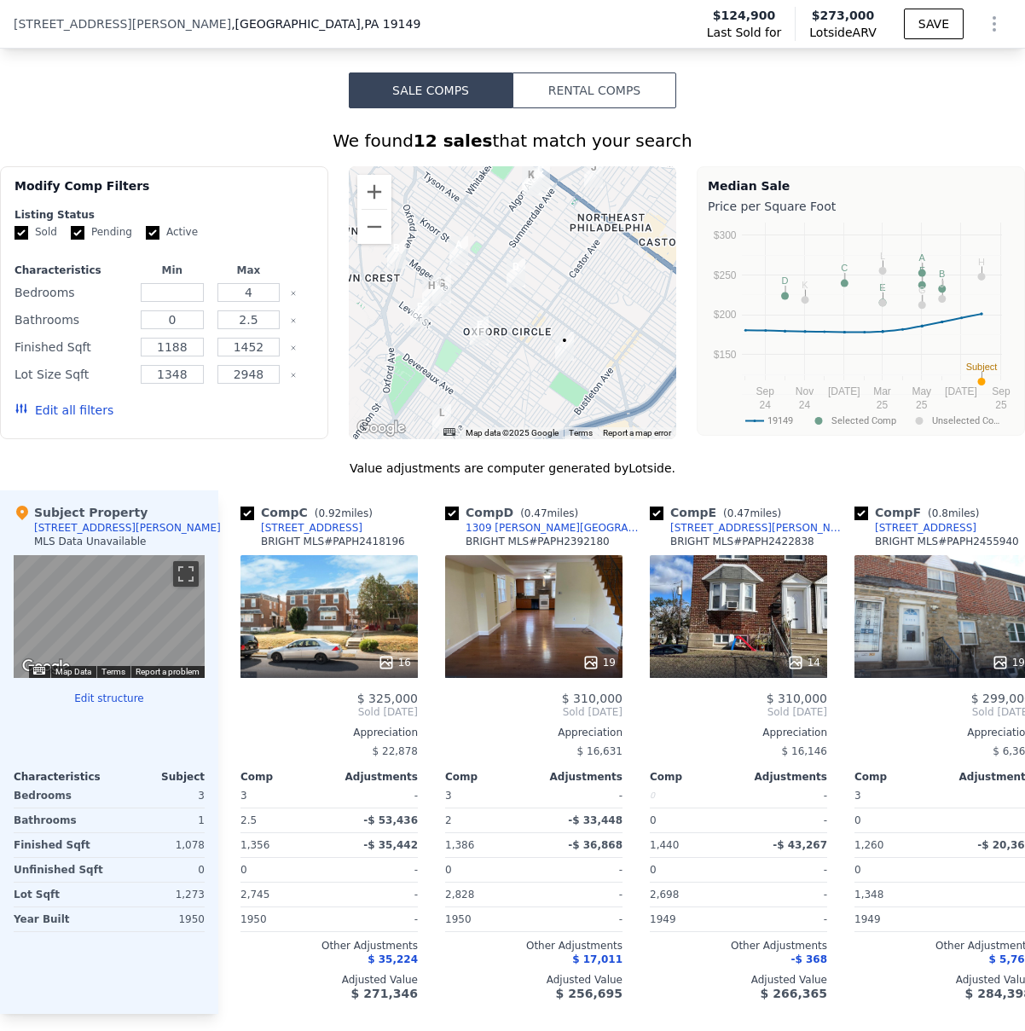
drag, startPoint x: 531, startPoint y: 310, endPoint x: 528, endPoint y: 293, distance: 17.4
click at [528, 293] on div at bounding box center [513, 302] width 328 height 273
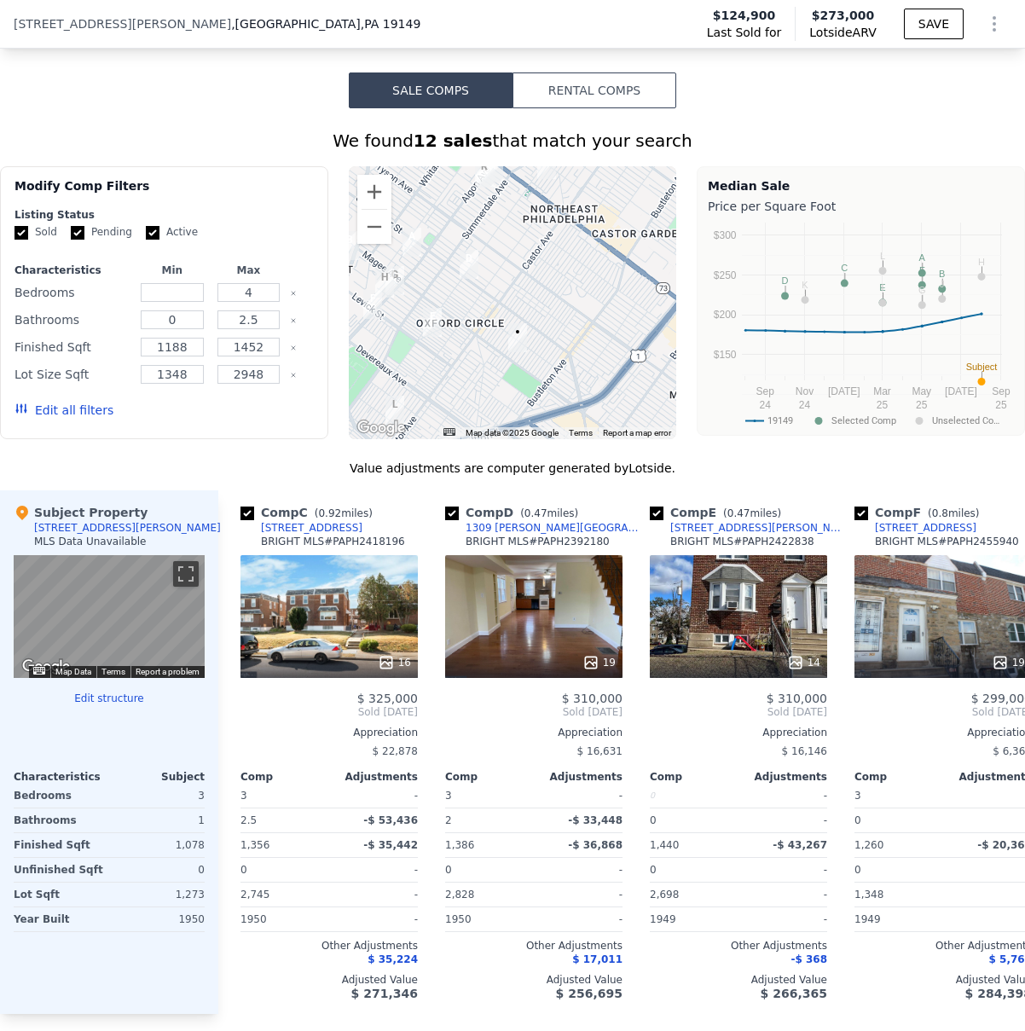
drag, startPoint x: 550, startPoint y: 317, endPoint x: 501, endPoint y: 309, distance: 49.4
click at [501, 309] on div at bounding box center [513, 302] width 328 height 273
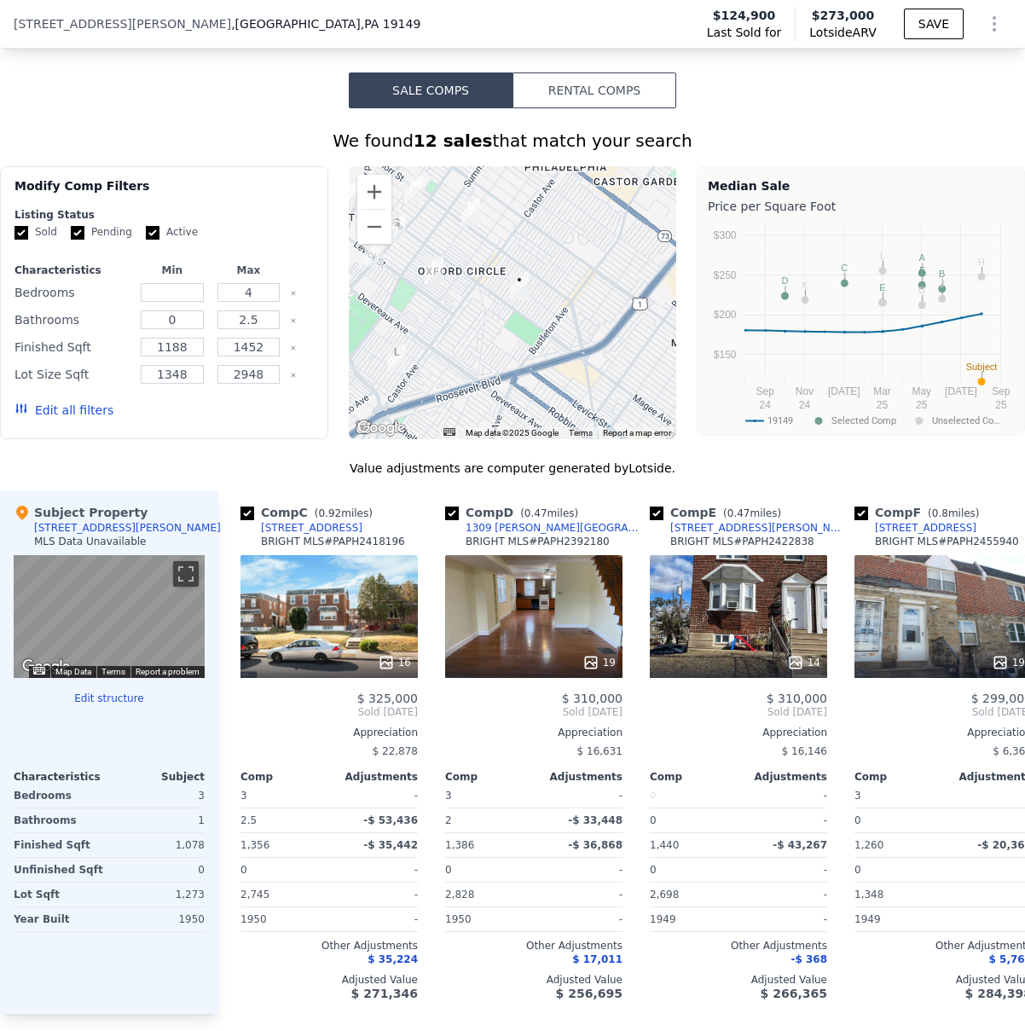
drag, startPoint x: 562, startPoint y: 317, endPoint x: 563, endPoint y: 263, distance: 54.6
click at [563, 263] on div at bounding box center [513, 302] width 328 height 273
